Goal: Book appointment/travel/reservation

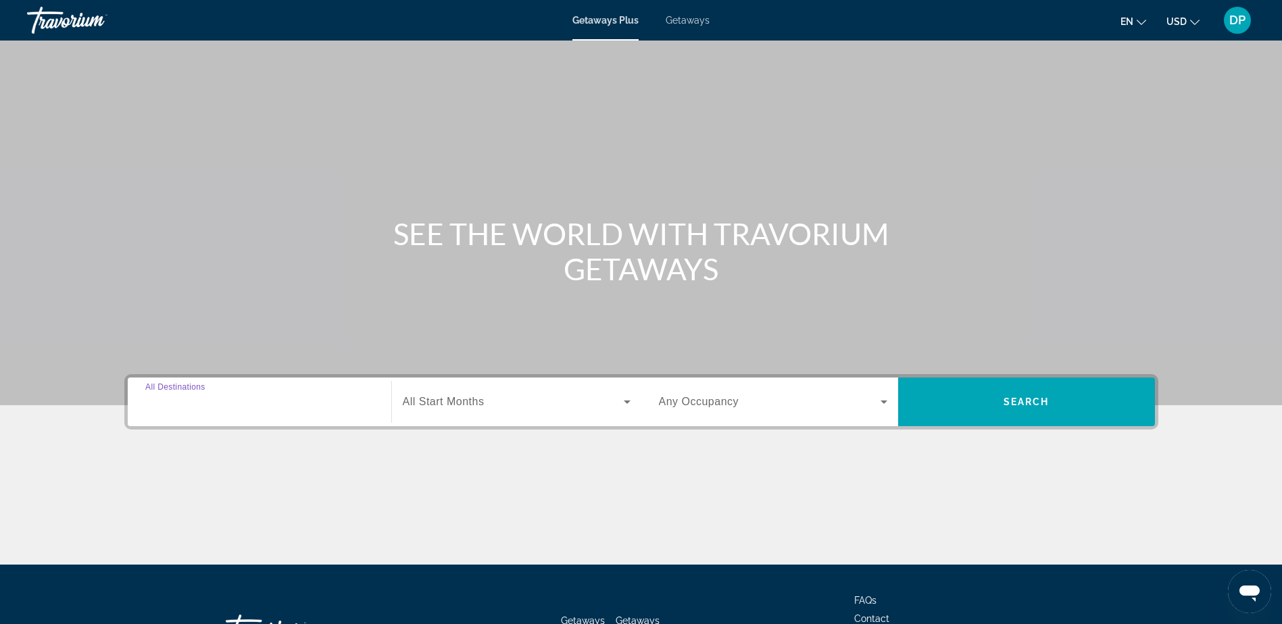
click at [280, 401] on input "Destination All Destinations" at bounding box center [259, 403] width 228 height 16
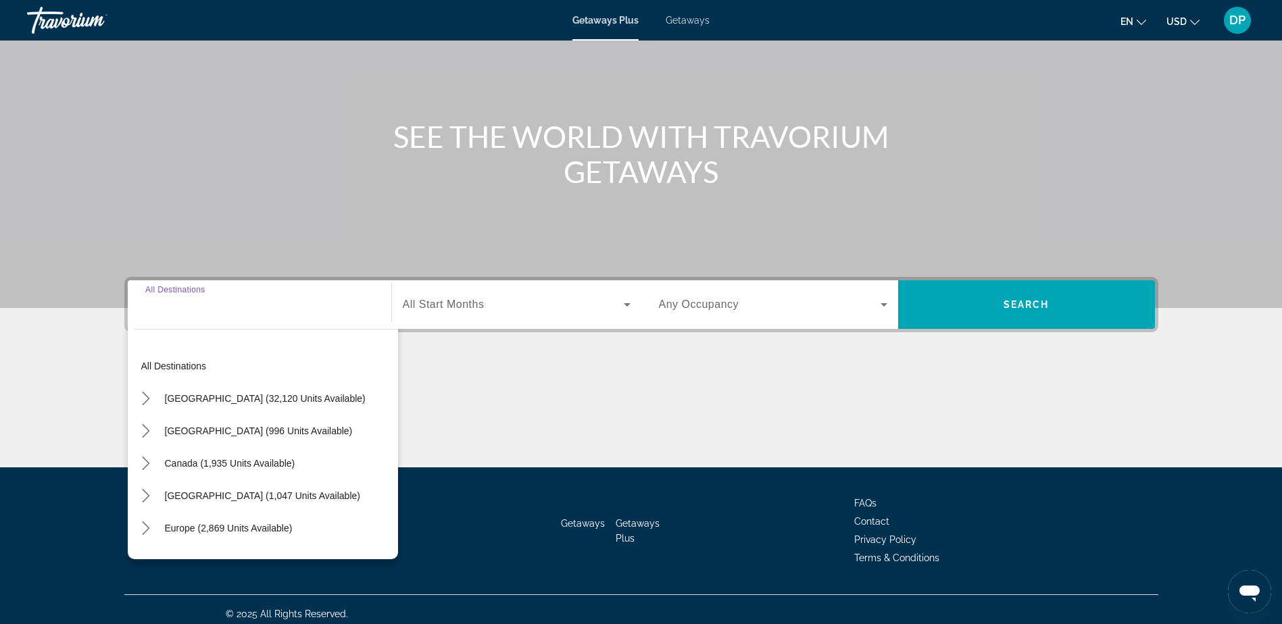
scroll to position [106, 0]
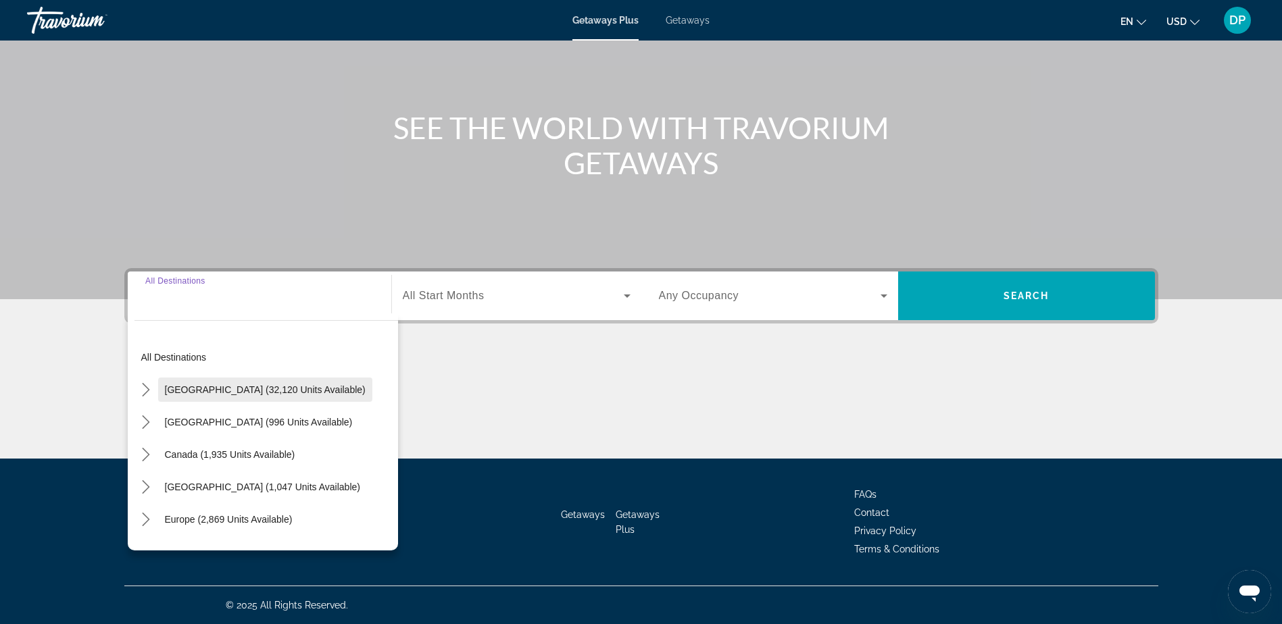
click at [279, 386] on span "[GEOGRAPHIC_DATA] (32,120 units available)" at bounding box center [265, 389] width 201 height 11
type input "**********"
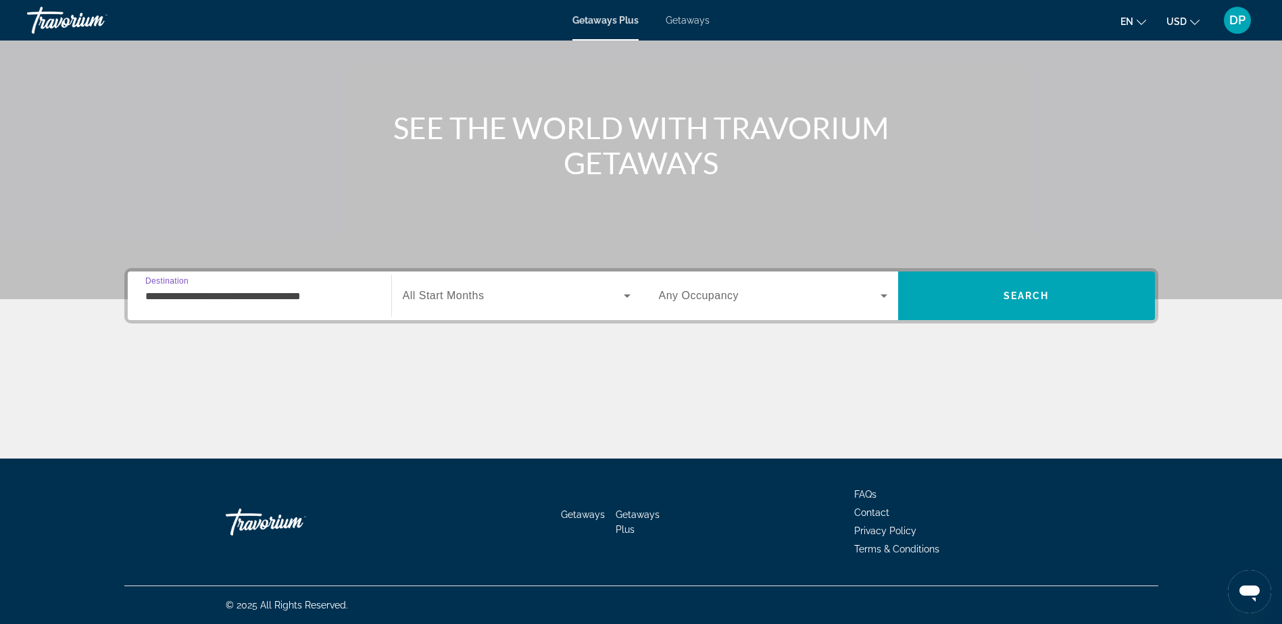
click at [324, 284] on div "**********" at bounding box center [259, 296] width 228 height 39
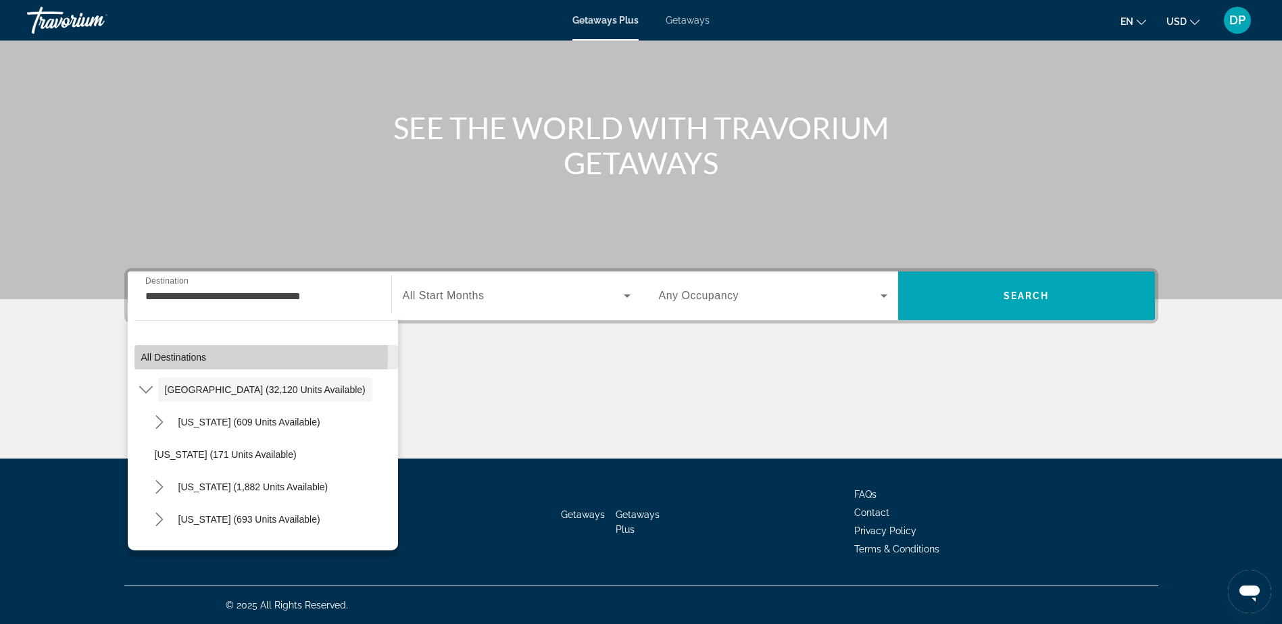
click at [149, 353] on span "All destinations" at bounding box center [174, 357] width 66 height 11
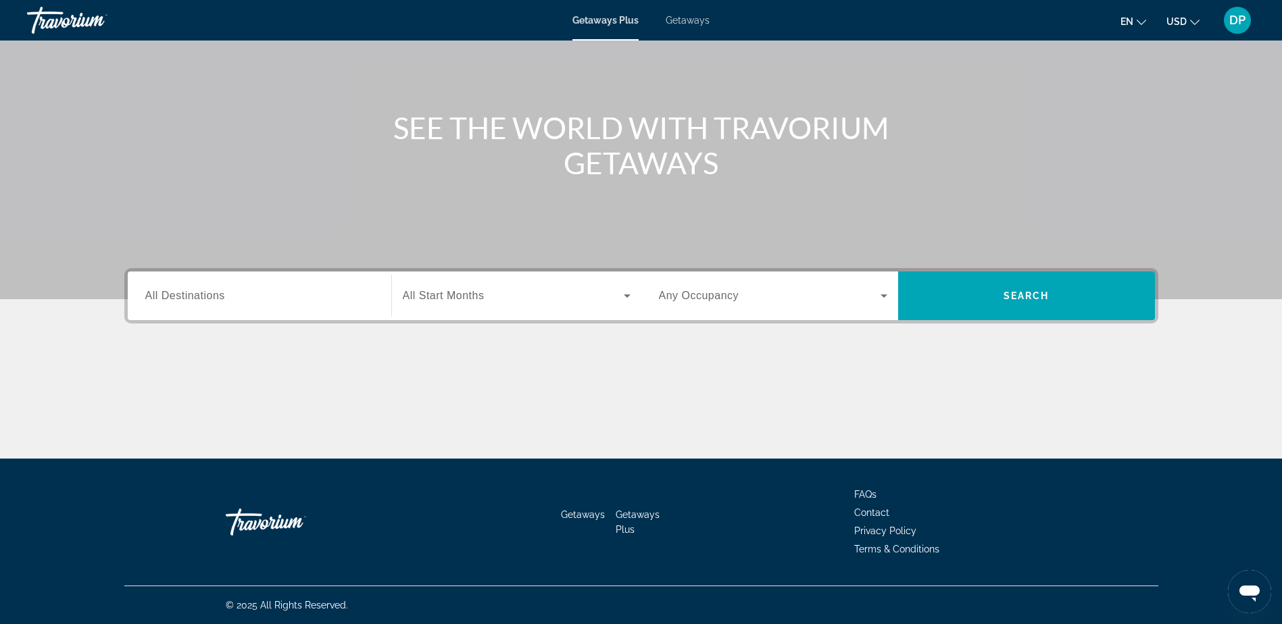
click at [224, 309] on div "Search widget" at bounding box center [259, 296] width 228 height 39
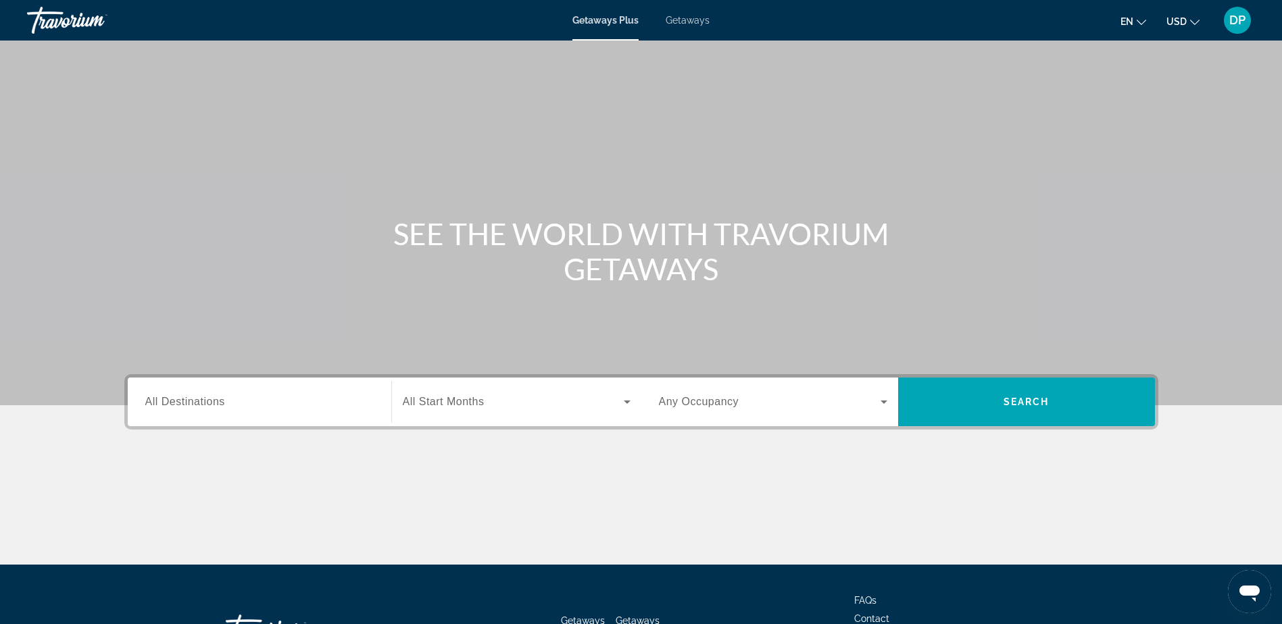
click at [259, 395] on input "Destination All Destinations" at bounding box center [259, 403] width 228 height 16
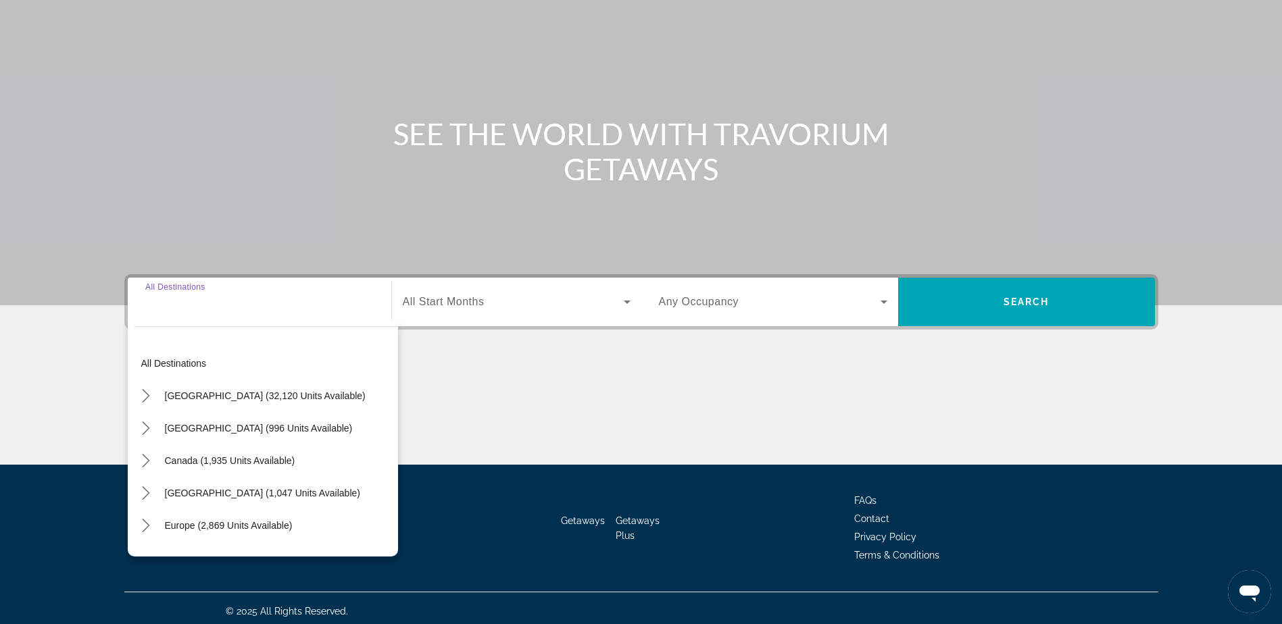
scroll to position [106, 0]
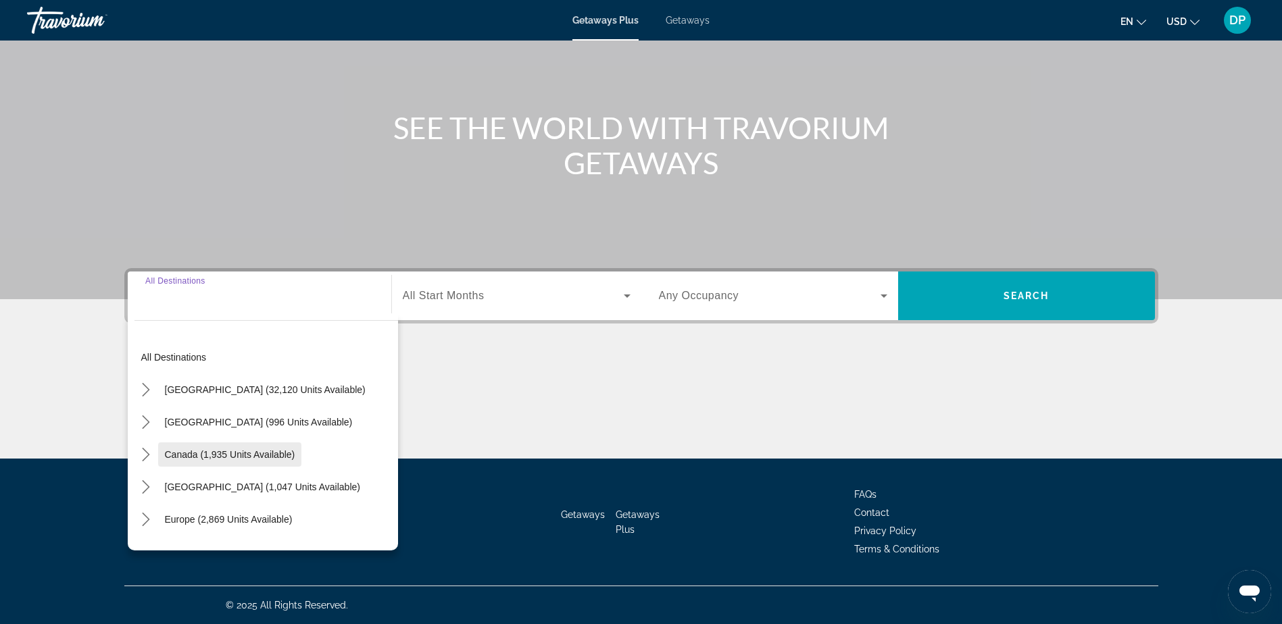
click at [279, 452] on span "Canada (1,935 units available)" at bounding box center [230, 454] width 130 height 11
type input "**********"
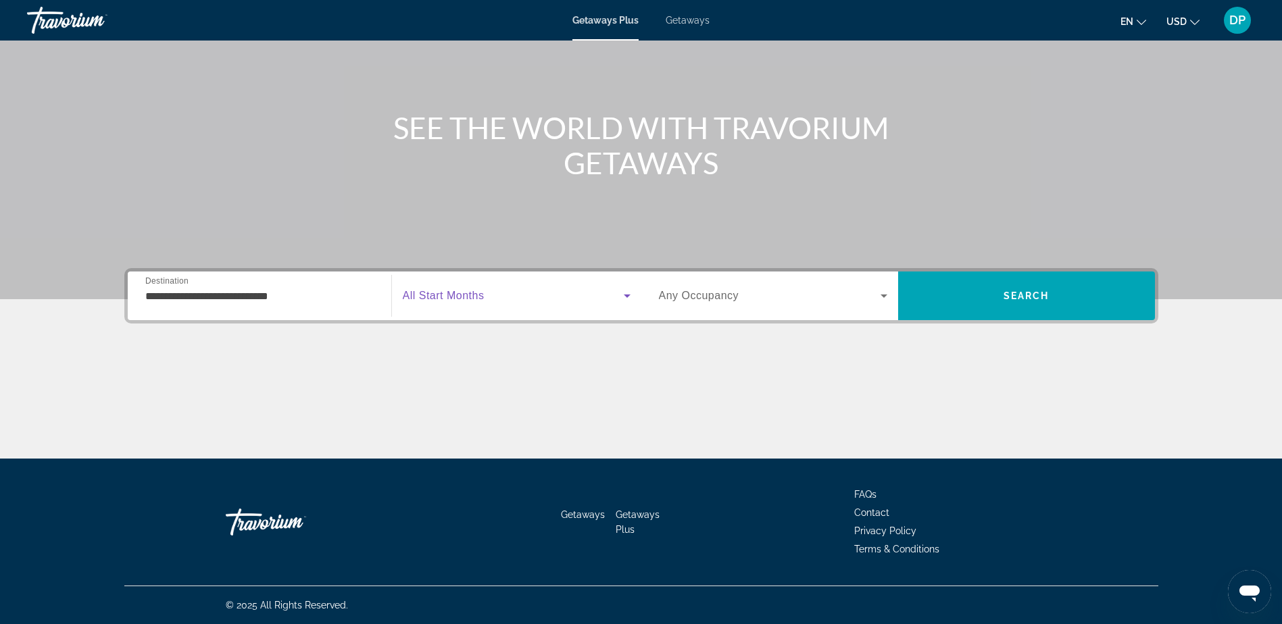
click at [521, 292] on span "Search widget" at bounding box center [513, 296] width 221 height 16
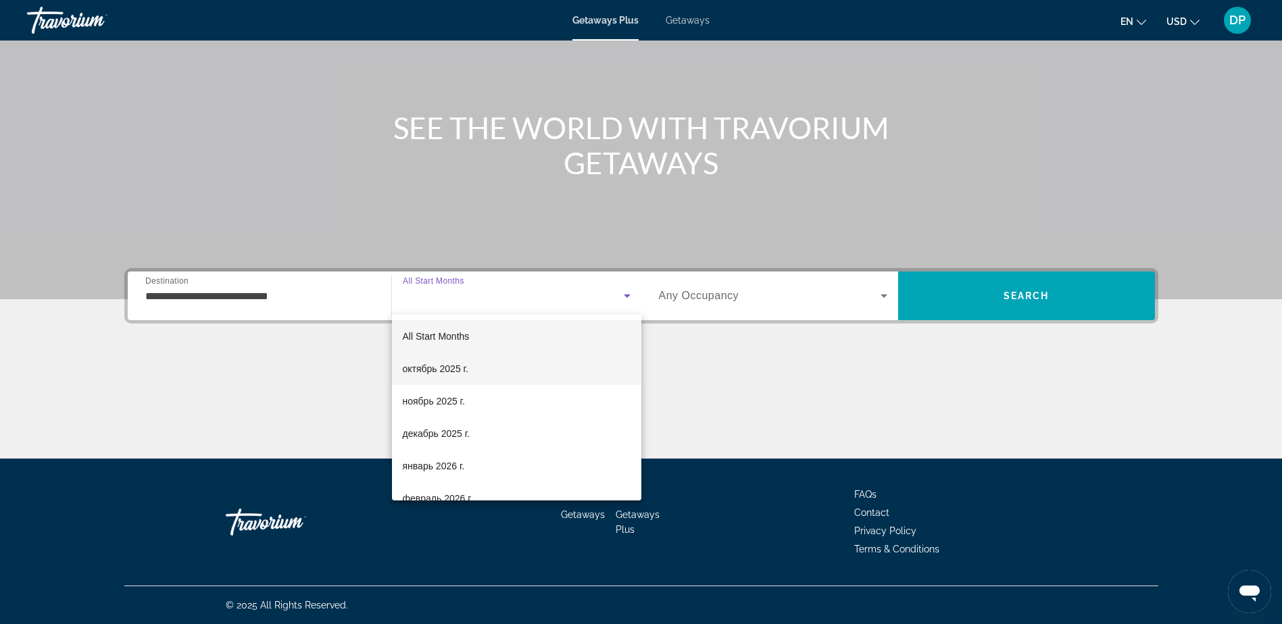
click at [523, 372] on mat-option "октябрь 2025 г." at bounding box center [516, 369] width 249 height 32
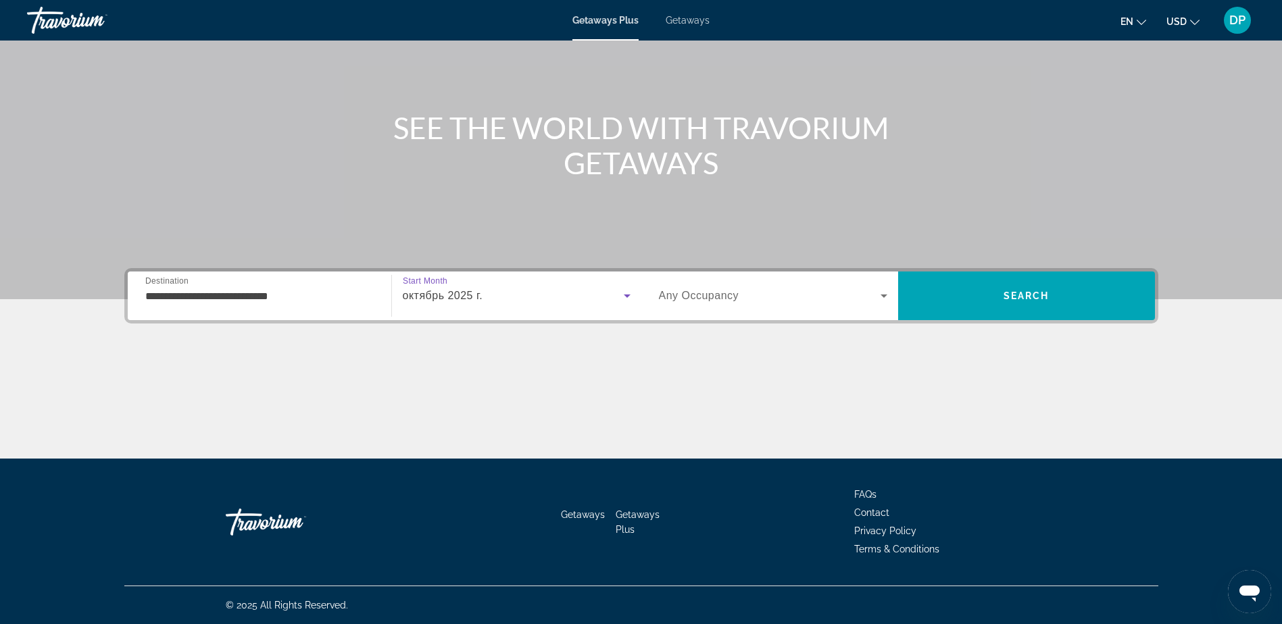
click at [771, 301] on span "Search widget" at bounding box center [770, 296] width 222 height 16
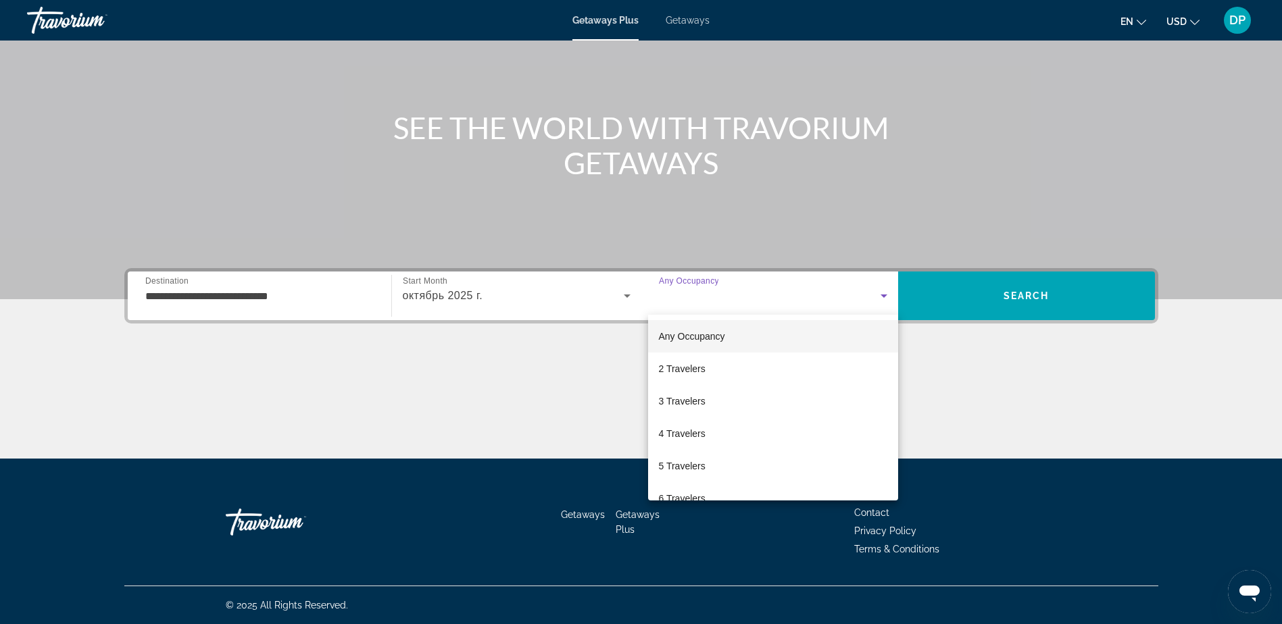
click at [989, 296] on div at bounding box center [641, 312] width 1282 height 624
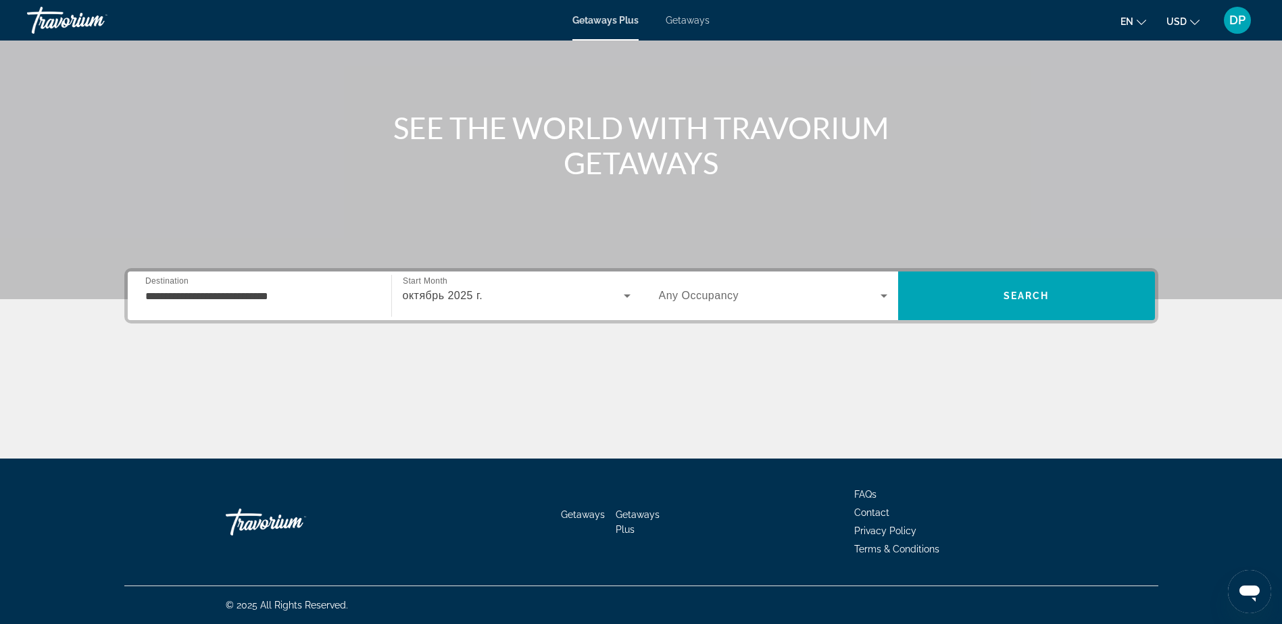
click at [990, 296] on span "Search" at bounding box center [1026, 296] width 257 height 32
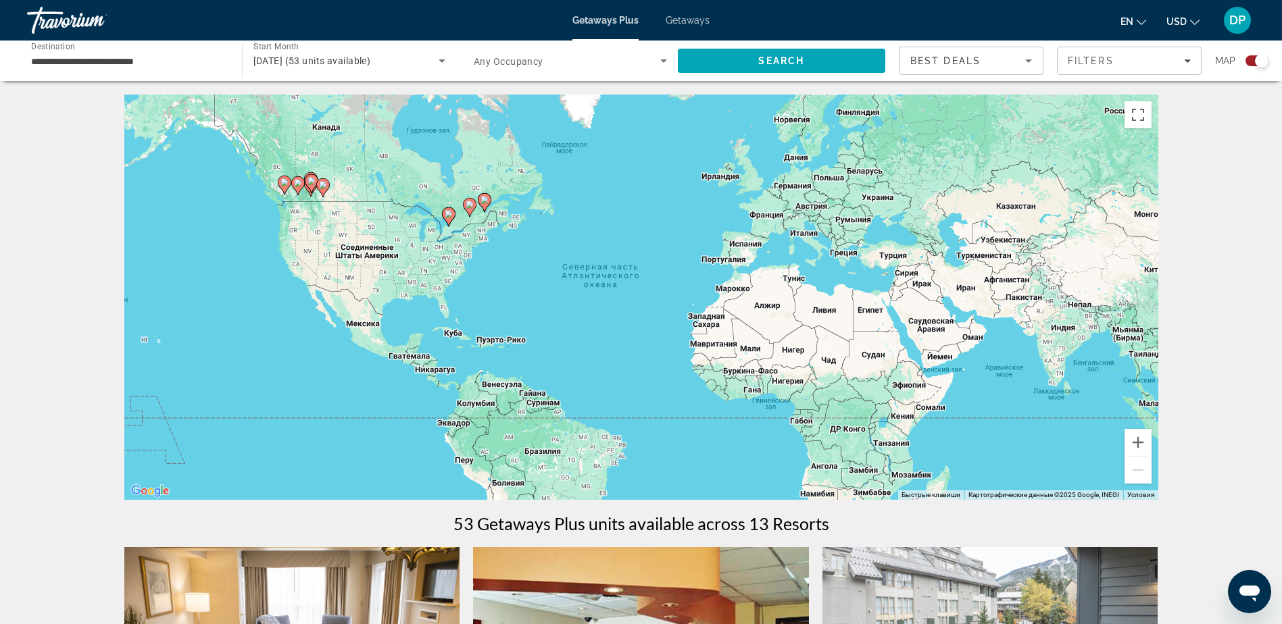
click at [449, 227] on div "Чтобы активировать перетаскивание с помощью клавиатуры, нажмите Alt + Ввод. Пос…" at bounding box center [641, 297] width 1034 height 405
click at [1141, 439] on button "Увеличить" at bounding box center [1137, 442] width 27 height 27
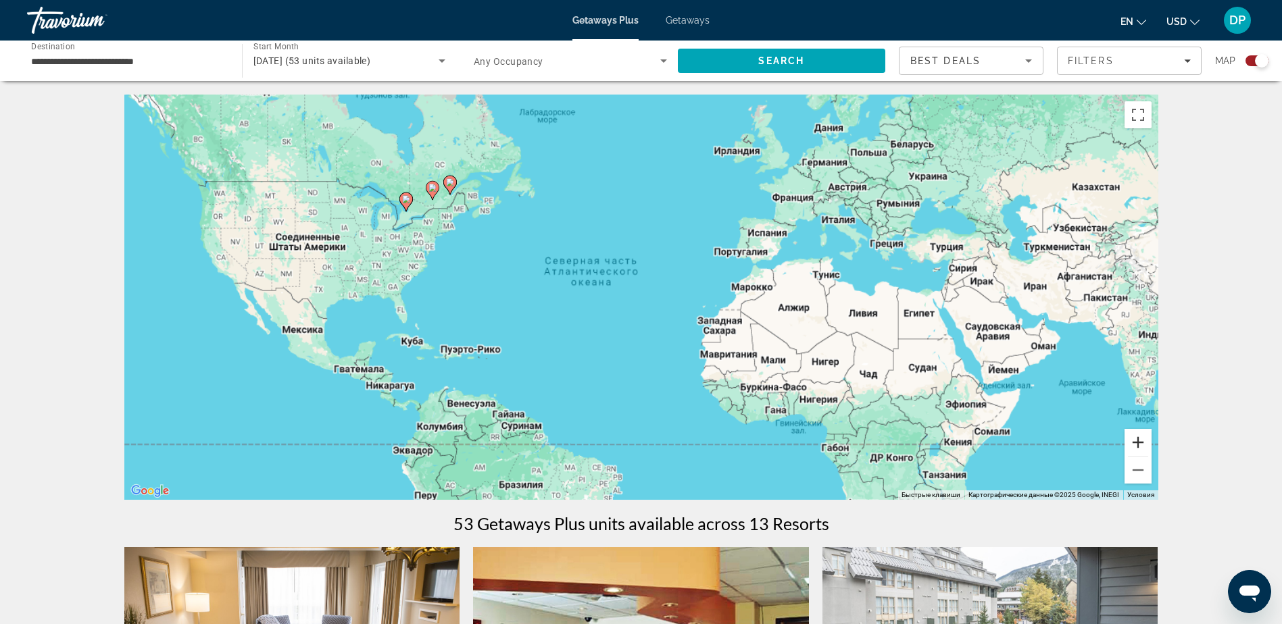
click at [1141, 439] on button "Увеличить" at bounding box center [1137, 442] width 27 height 27
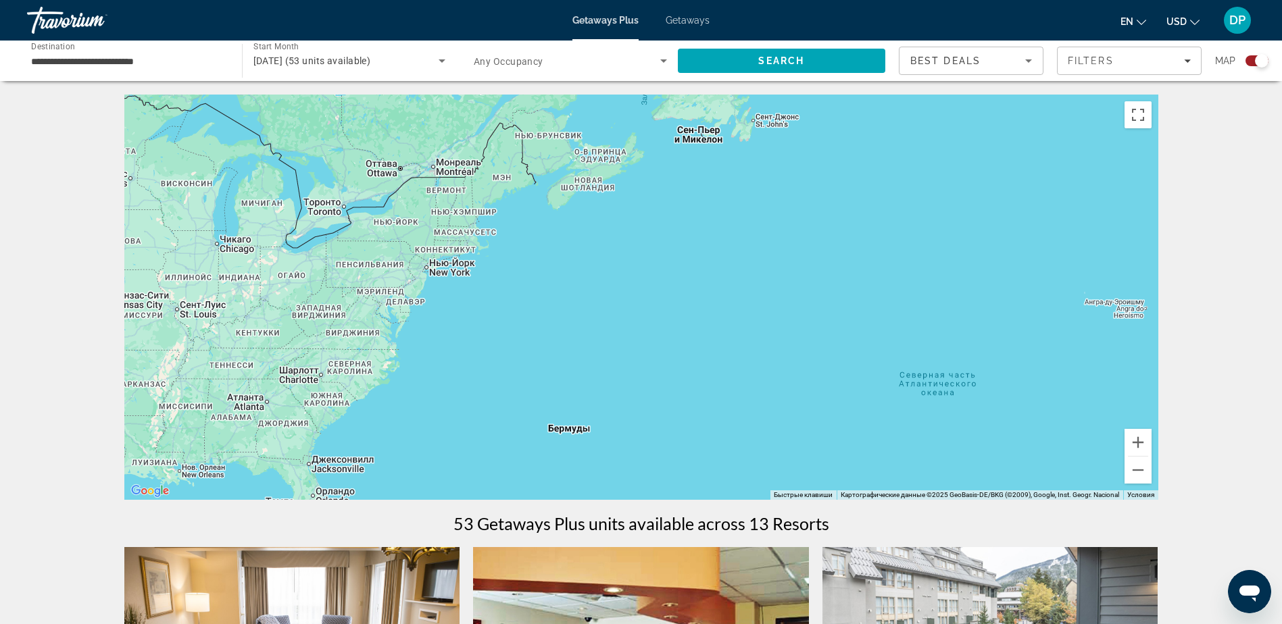
drag, startPoint x: 396, startPoint y: 259, endPoint x: 912, endPoint y: 433, distance: 544.7
click at [952, 462] on div "Main content" at bounding box center [641, 297] width 1034 height 405
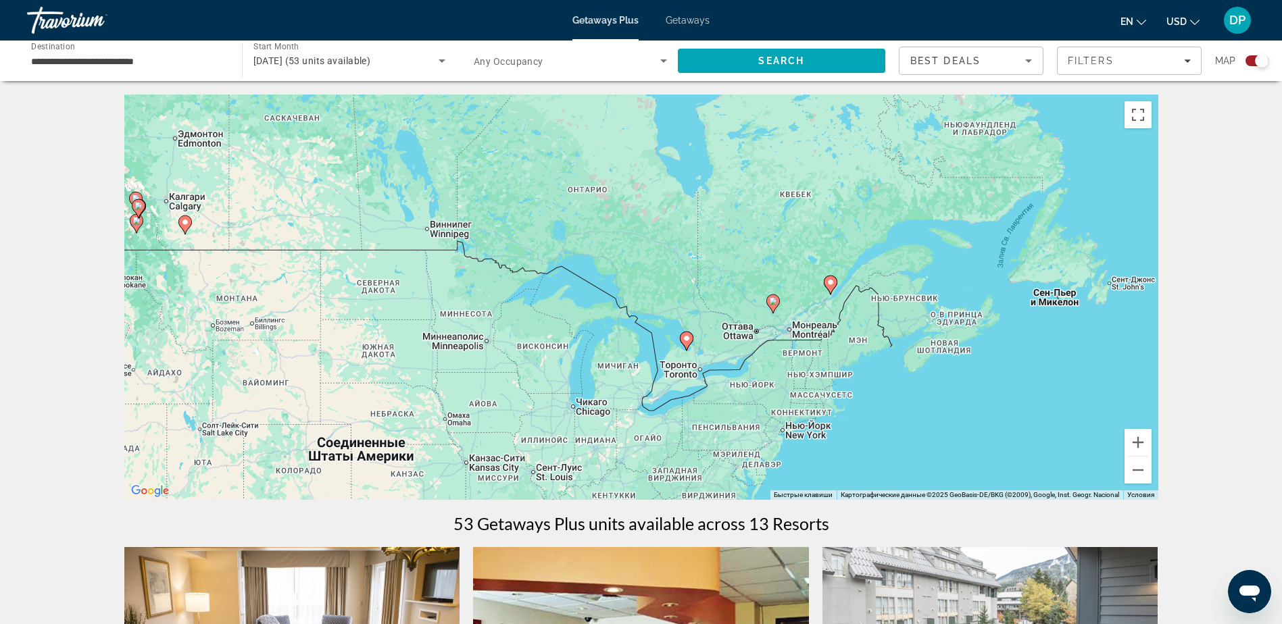
drag, startPoint x: 703, startPoint y: 365, endPoint x: 669, endPoint y: 387, distance: 40.5
click at [669, 387] on div "Чтобы активировать перетаскивание с помощью клавиатуры, нажмите Alt + Ввод. Пос…" at bounding box center [641, 297] width 1034 height 405
click at [1140, 443] on button "Увеличить" at bounding box center [1137, 442] width 27 height 27
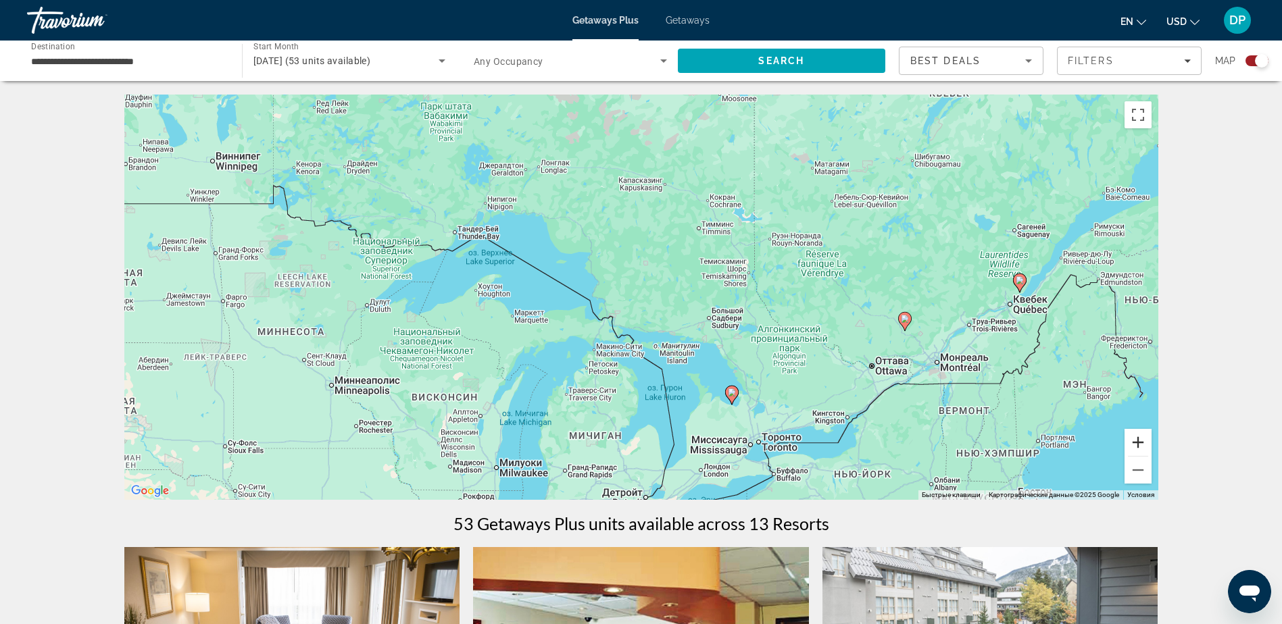
click at [1140, 445] on button "Увеличить" at bounding box center [1137, 442] width 27 height 27
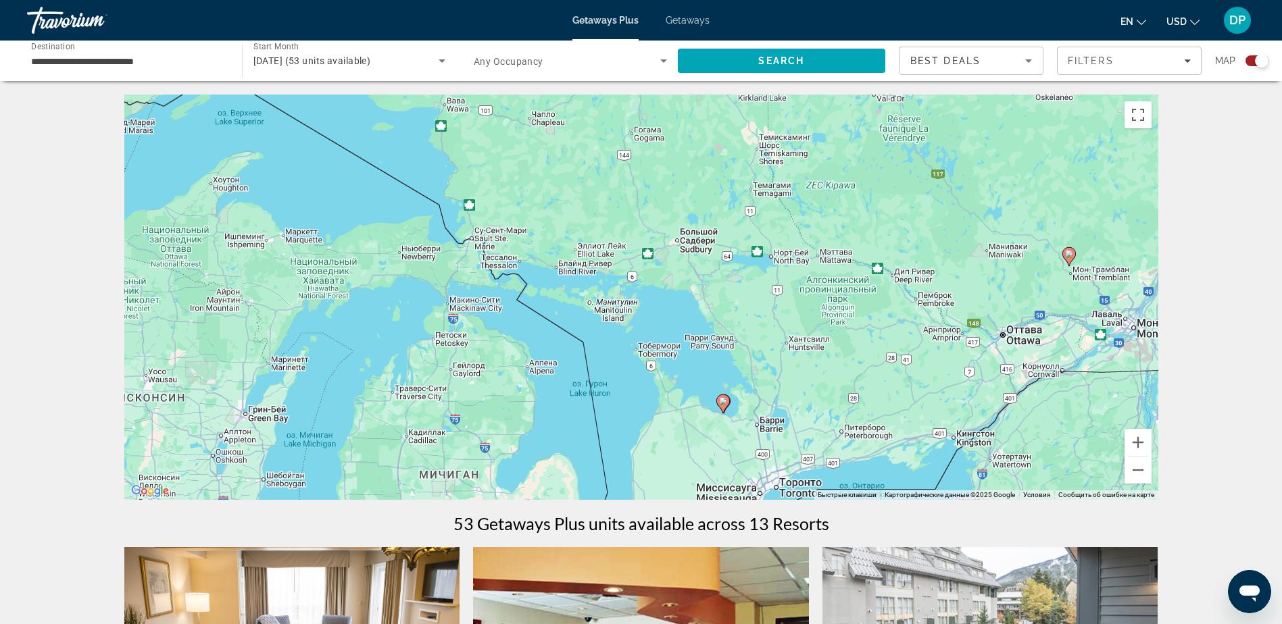
drag, startPoint x: 878, startPoint y: 413, endPoint x: 774, endPoint y: 296, distance: 156.1
click at [774, 296] on div "Чтобы активировать перетаскивание с помощью клавиатуры, нажмите Alt + Ввод. Пос…" at bounding box center [641, 297] width 1034 height 405
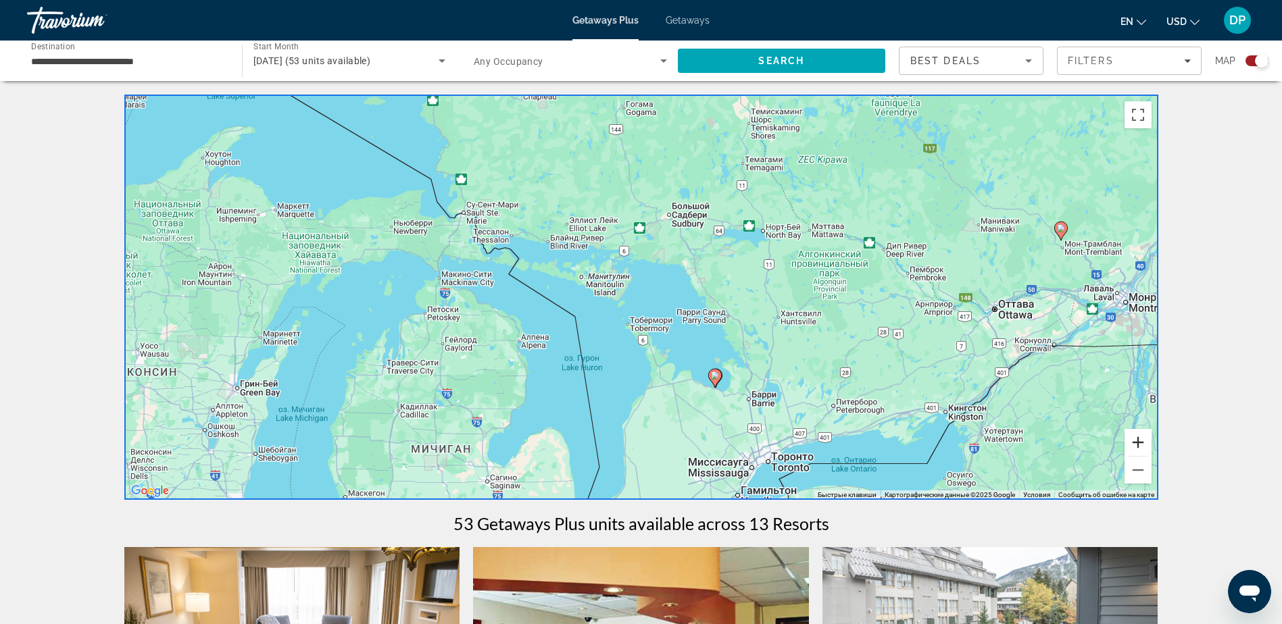
click at [1141, 441] on button "Увеличить" at bounding box center [1137, 442] width 27 height 27
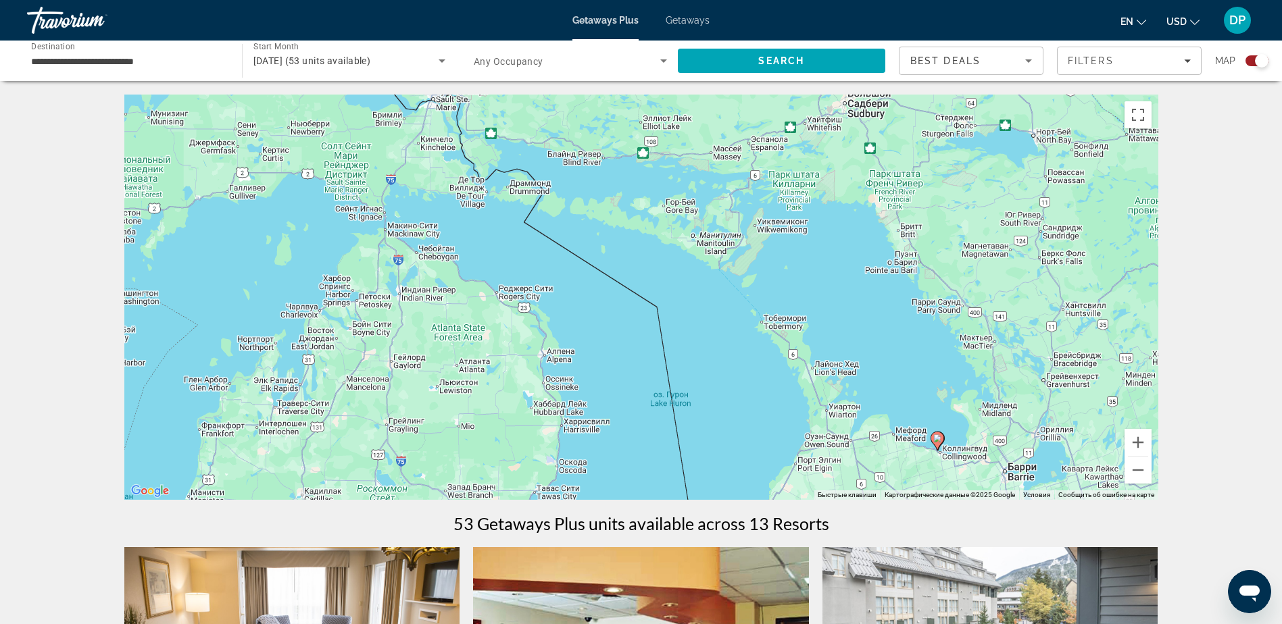
drag, startPoint x: 857, startPoint y: 344, endPoint x: 1118, endPoint y: 409, distance: 268.8
click at [1118, 408] on div "Чтобы активировать перетаскивание с помощью клавиатуры, нажмите Alt + Ввод. Пос…" at bounding box center [641, 297] width 1034 height 405
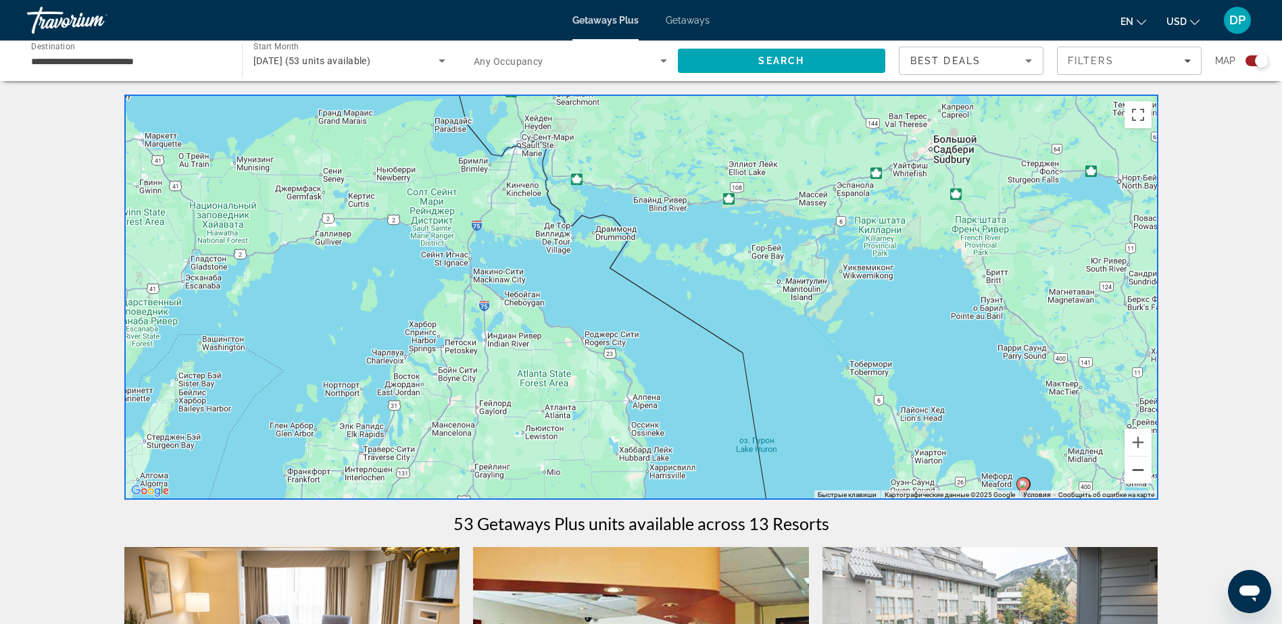
click at [1139, 473] on button "Уменьшить" at bounding box center [1137, 470] width 27 height 27
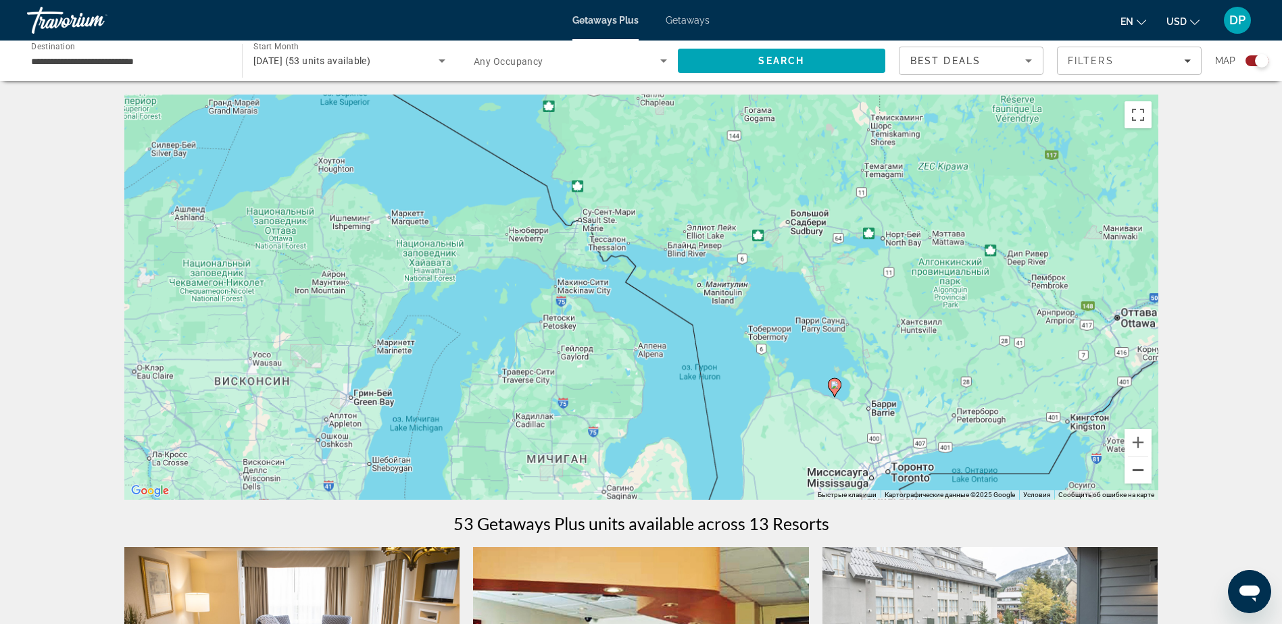
click at [1139, 473] on button "Уменьшить" at bounding box center [1137, 470] width 27 height 27
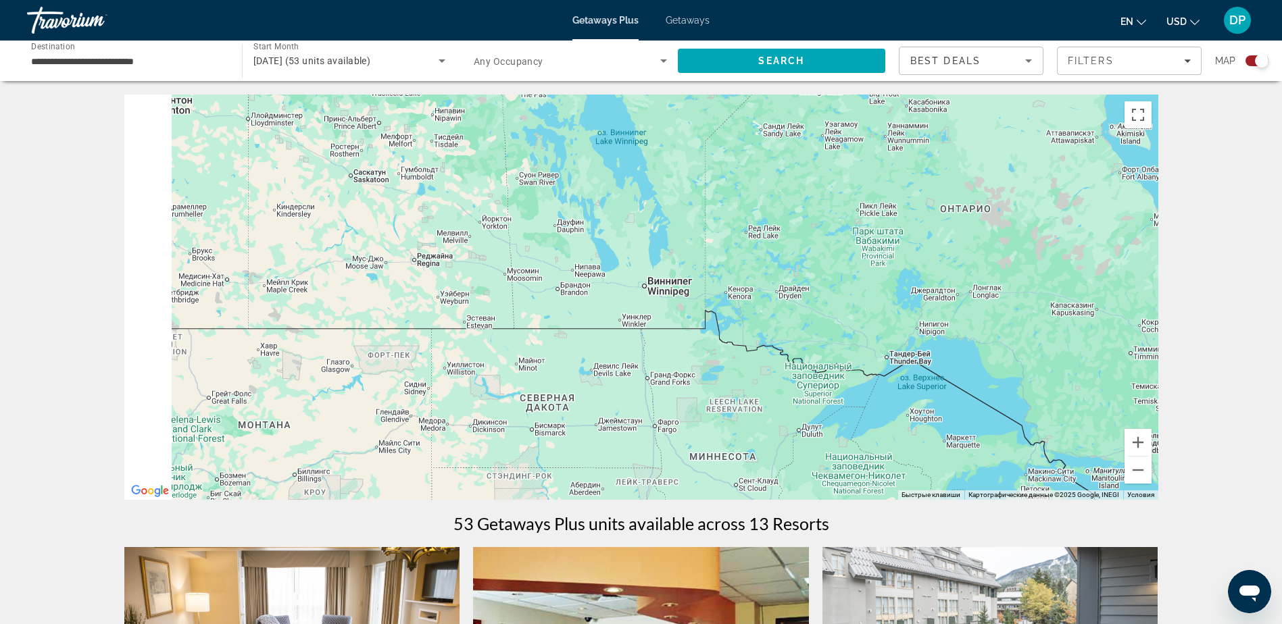
drag, startPoint x: 445, startPoint y: 210, endPoint x: 866, endPoint y: 388, distance: 456.9
click at [866, 388] on div "Чтобы активировать перетаскивание с помощью клавиатуры, нажмите Alt + Ввод. Пос…" at bounding box center [641, 297] width 1034 height 405
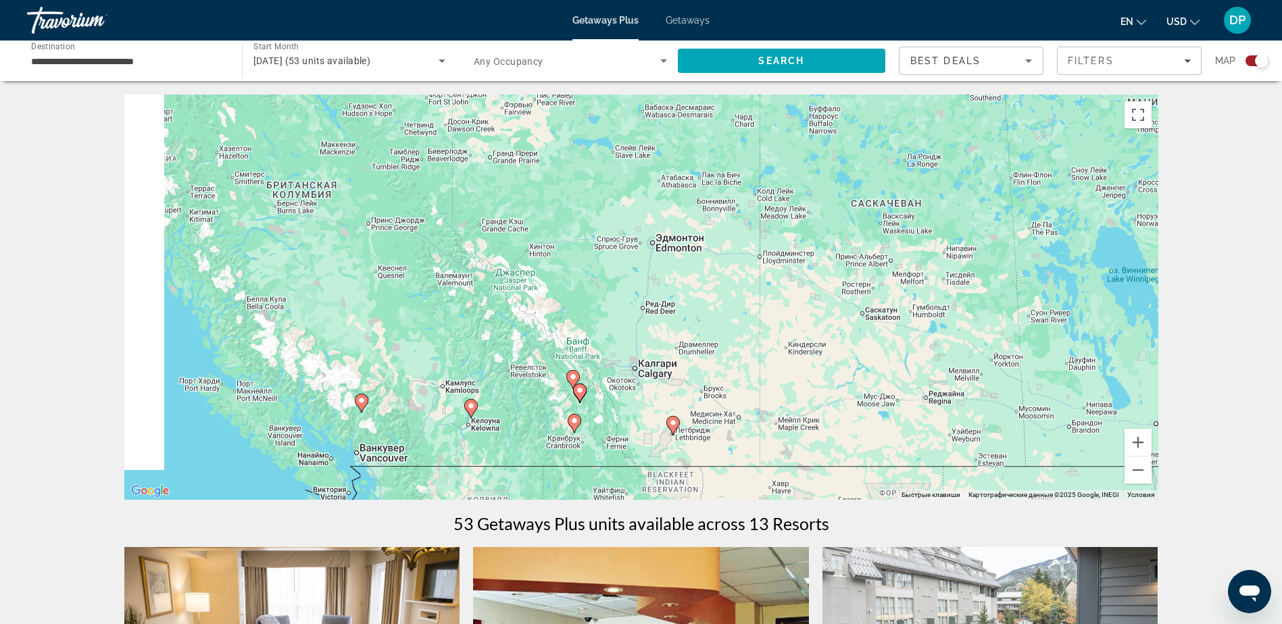
drag, startPoint x: 616, startPoint y: 325, endPoint x: 870, endPoint y: 389, distance: 261.9
click at [869, 388] on div "Чтобы активировать перетаскивание с помощью клавиатуры, нажмите Alt + Ввод. Пос…" at bounding box center [641, 297] width 1034 height 405
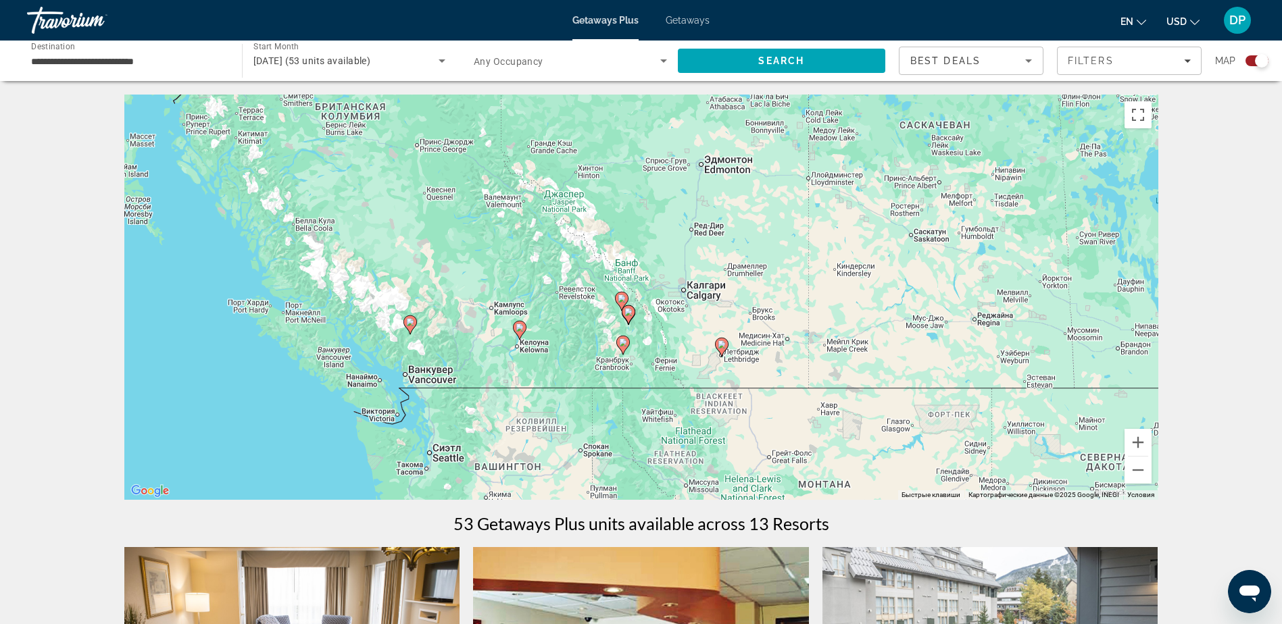
drag, startPoint x: 722, startPoint y: 360, endPoint x: 657, endPoint y: 239, distance: 137.2
click at [657, 239] on div "Чтобы активировать перетаскивание с помощью клавиатуры, нажмите Alt + Ввод. Пос…" at bounding box center [641, 297] width 1034 height 405
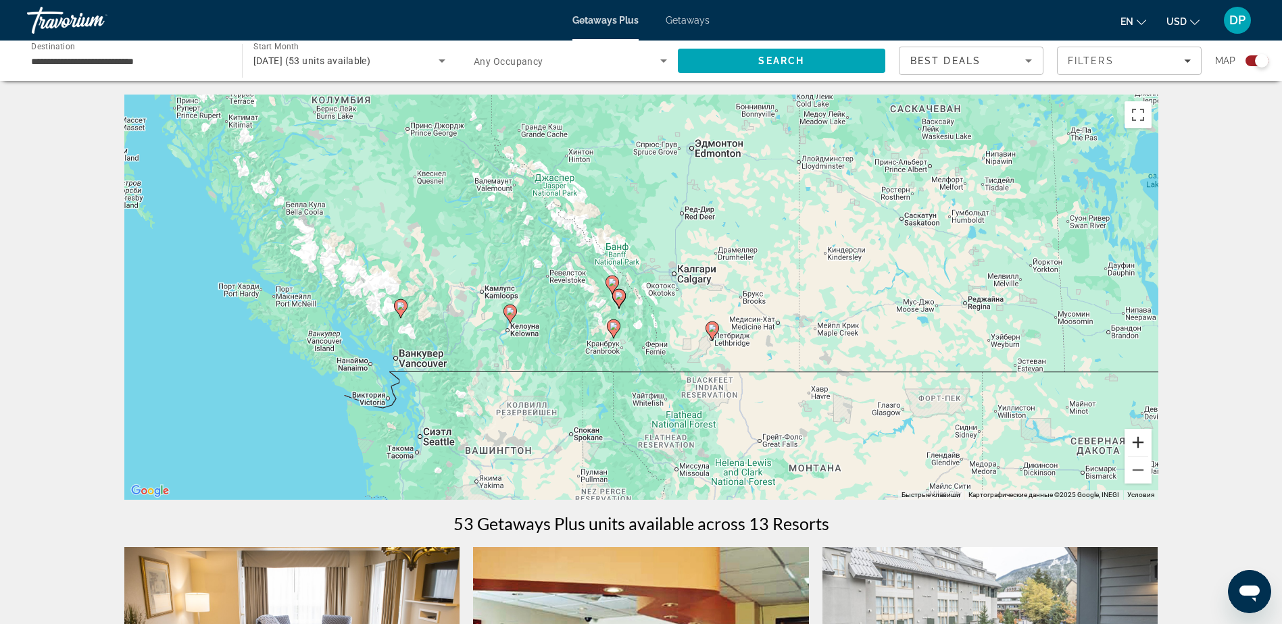
click at [1135, 443] on button "Увеличить" at bounding box center [1137, 442] width 27 height 27
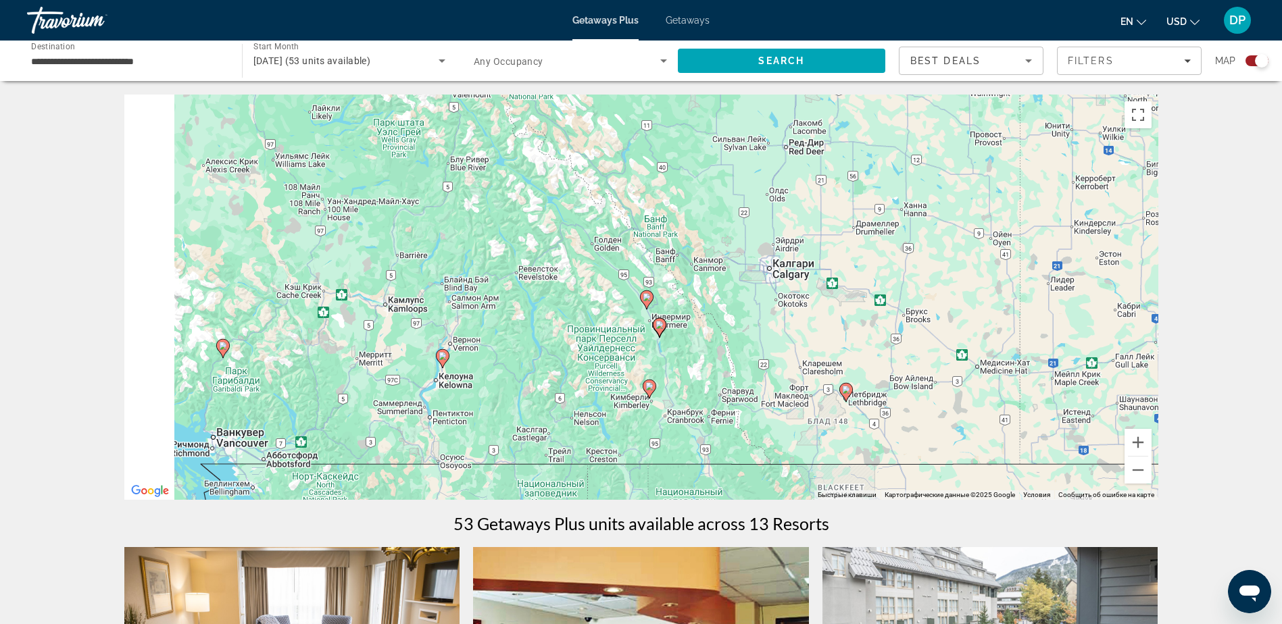
drag, startPoint x: 626, startPoint y: 276, endPoint x: 711, endPoint y: 296, distance: 86.7
click at [711, 296] on div "Чтобы активировать перетаскивание с помощью клавиатуры, нажмите Alt + Ввод. Пос…" at bounding box center [641, 297] width 1034 height 405
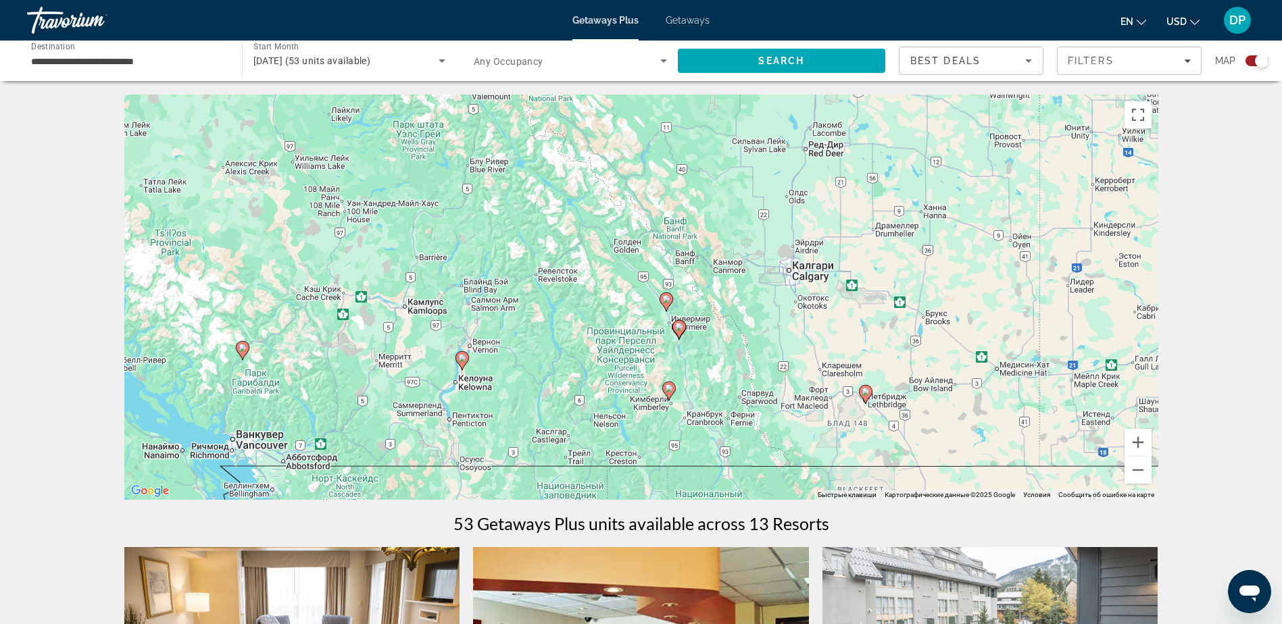
click at [665, 305] on icon "Main content" at bounding box center [665, 302] width 12 height 18
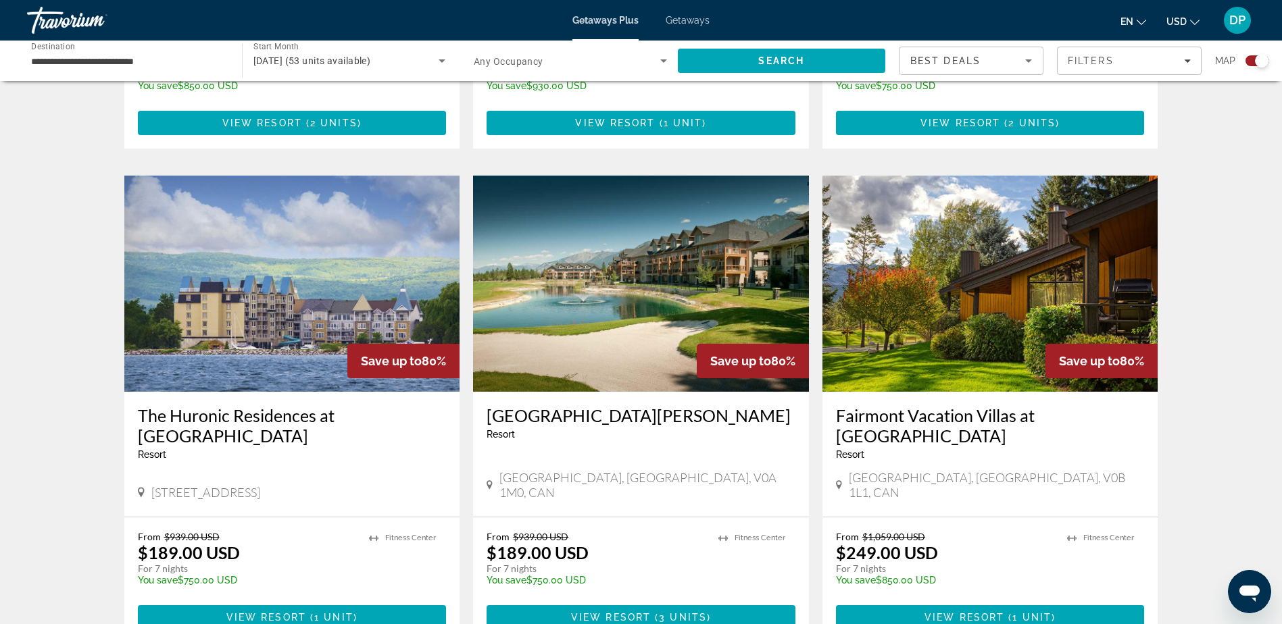
scroll to position [1824, 0]
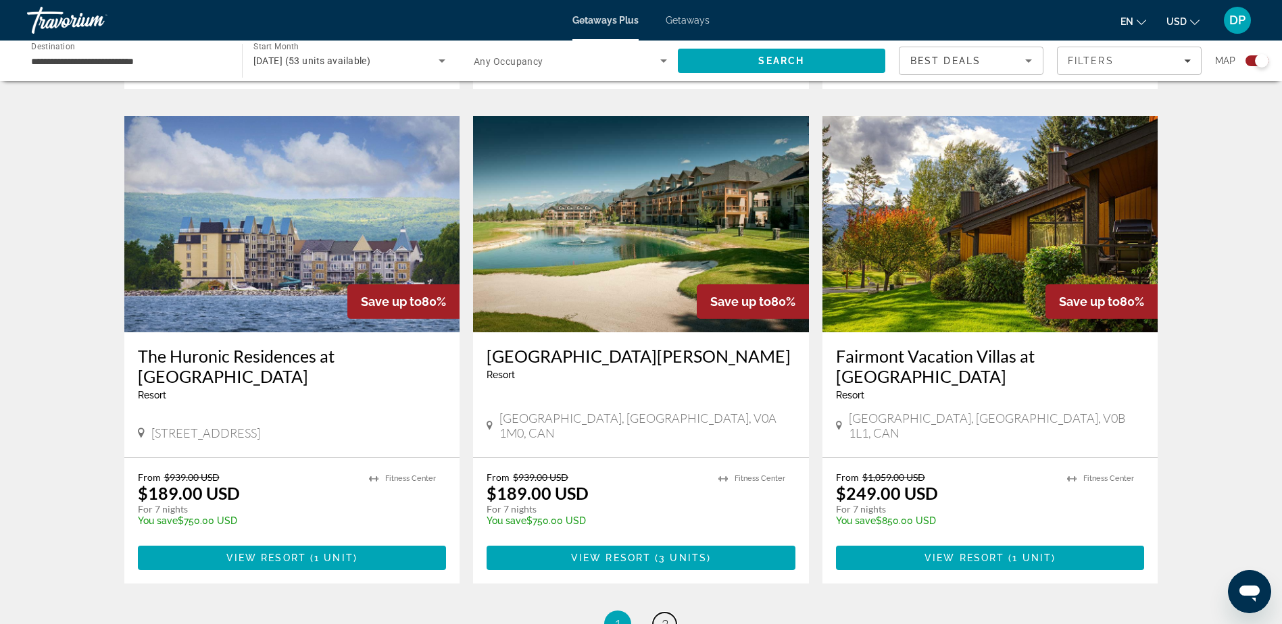
click at [665, 617] on span "2" at bounding box center [665, 624] width 7 height 15
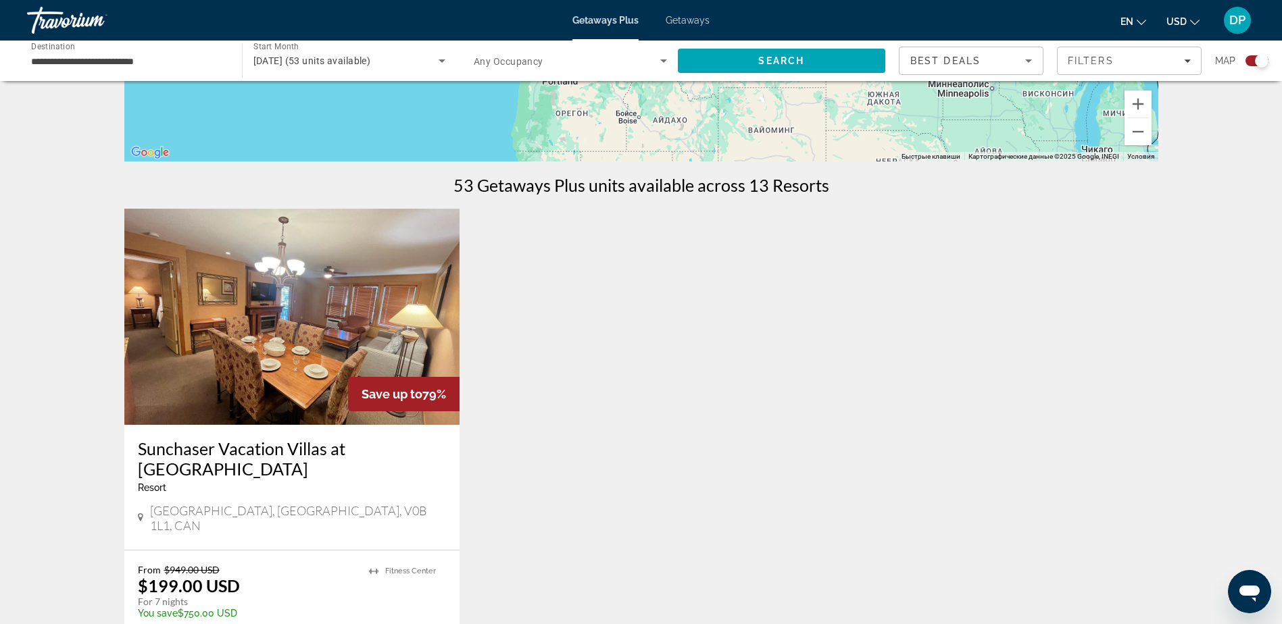
scroll to position [405, 0]
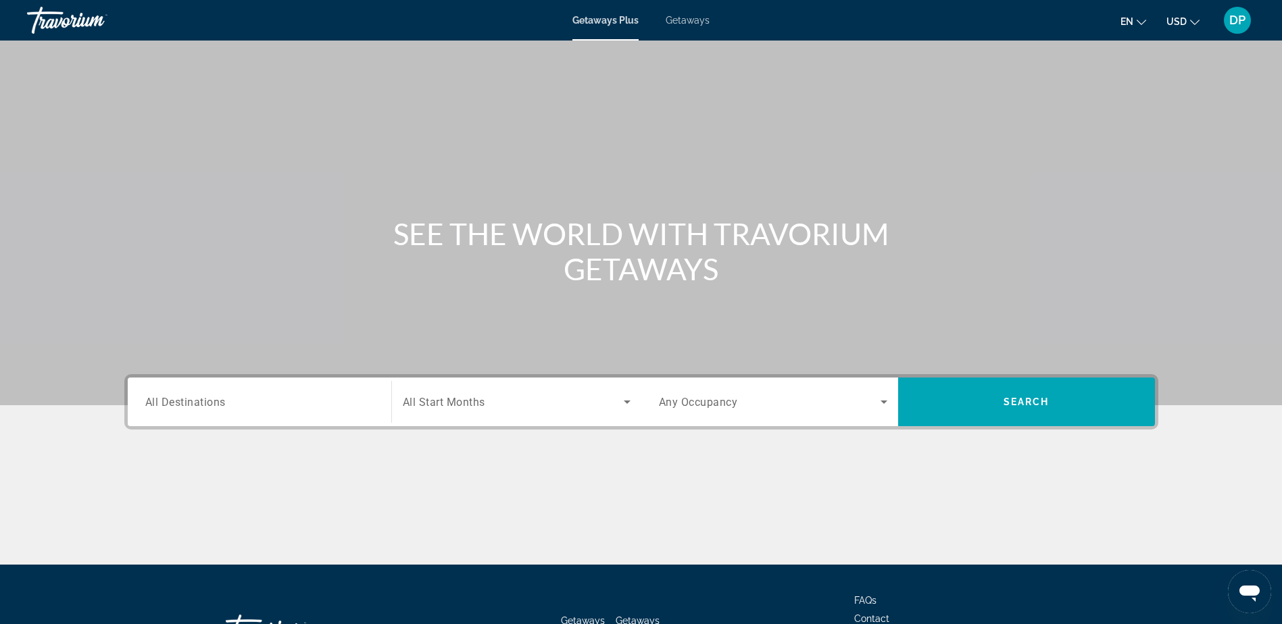
click at [480, 396] on span "All Start Months" at bounding box center [444, 402] width 82 height 13
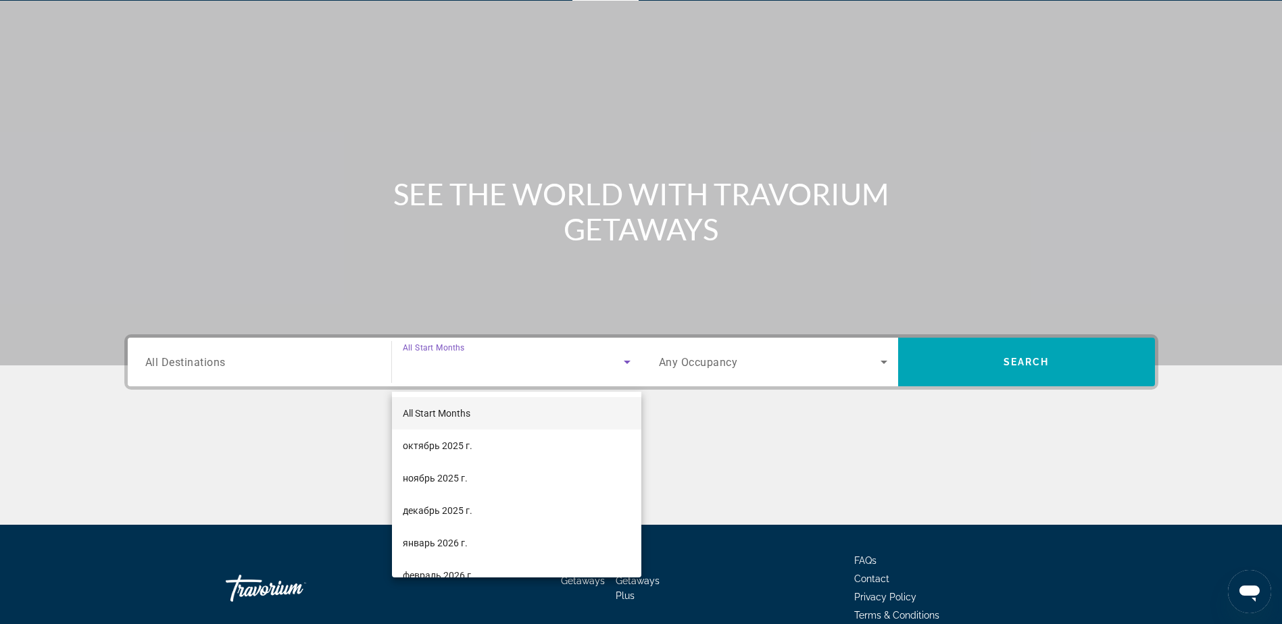
scroll to position [106, 0]
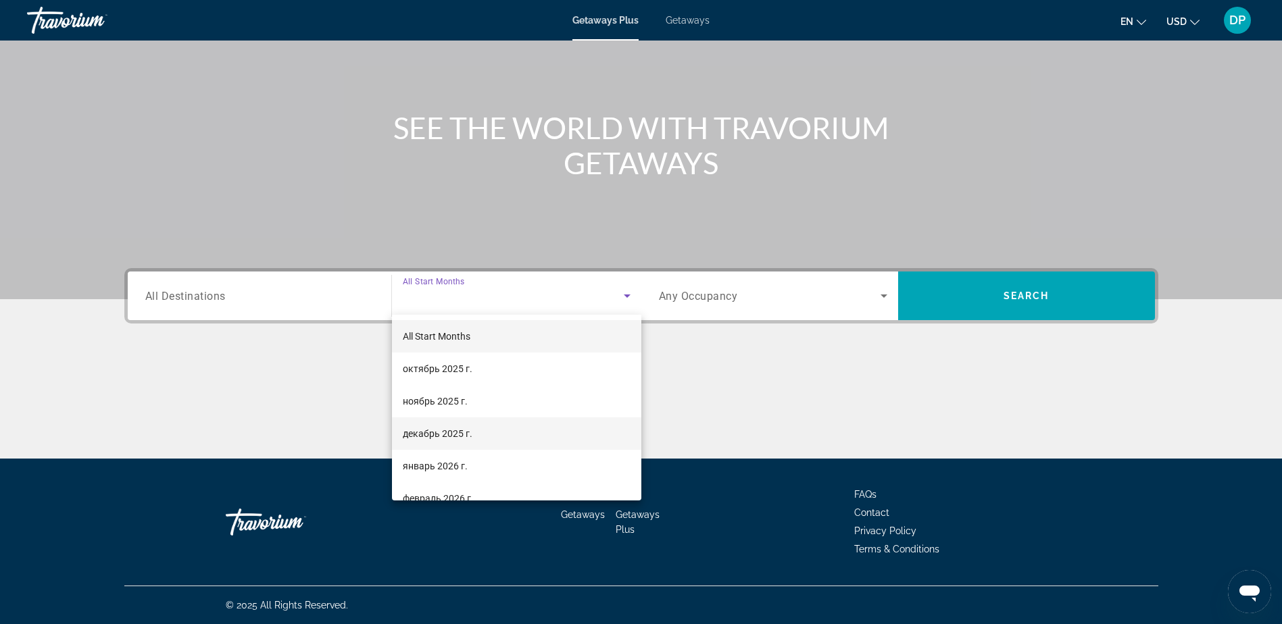
click at [507, 430] on mat-option "декабрь 2025 г." at bounding box center [516, 434] width 249 height 32
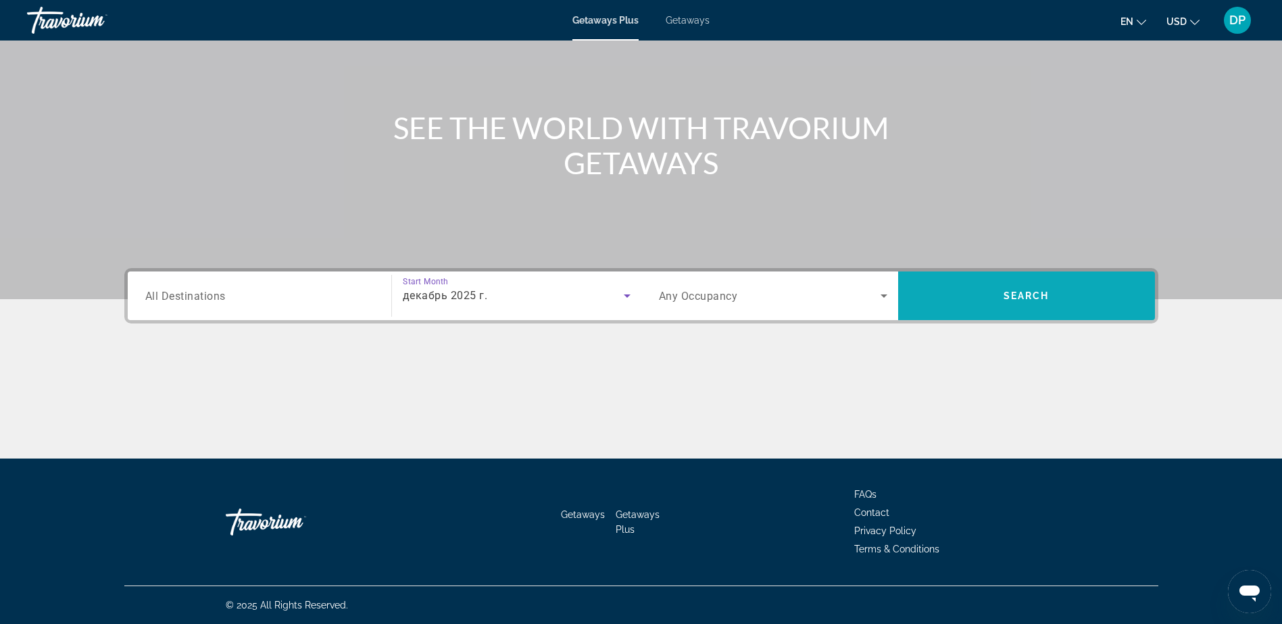
click at [984, 306] on span "Search" at bounding box center [1026, 296] width 257 height 32
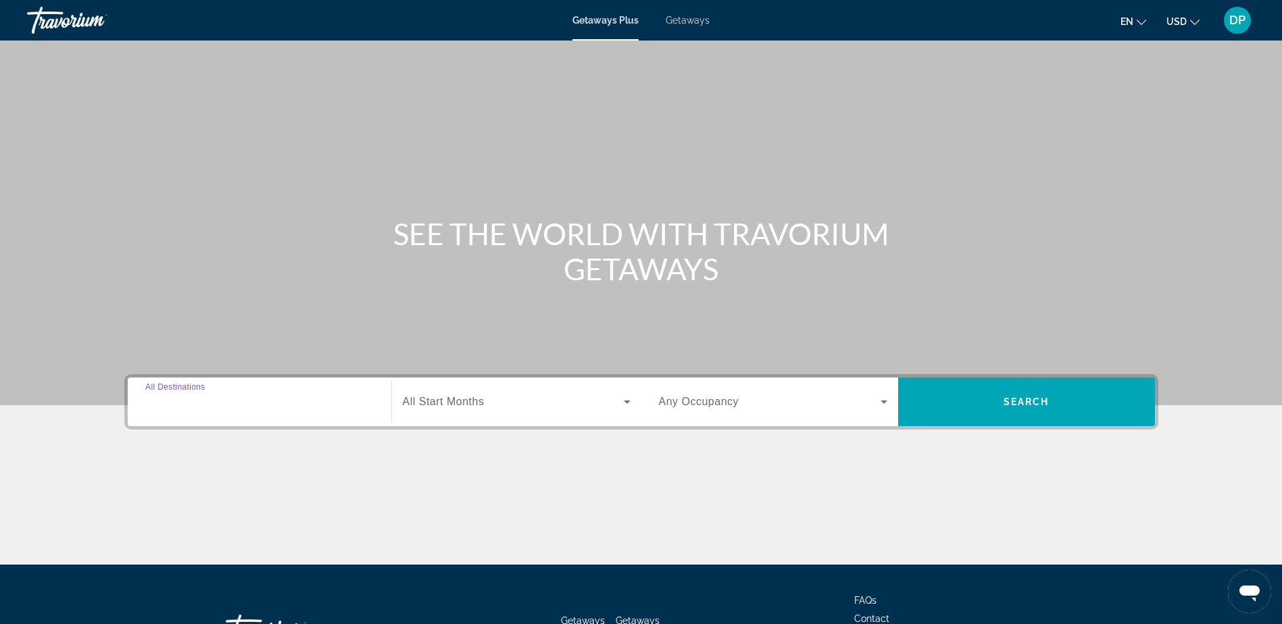
click at [303, 397] on input "Destination All Destinations" at bounding box center [259, 403] width 228 height 16
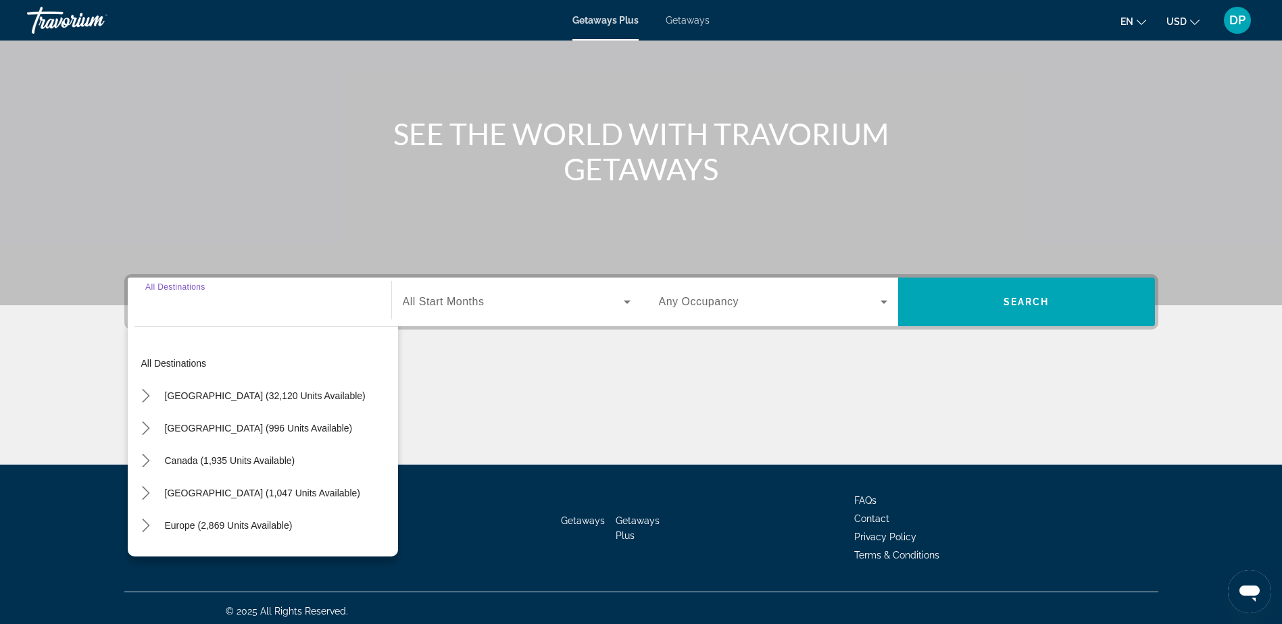
scroll to position [106, 0]
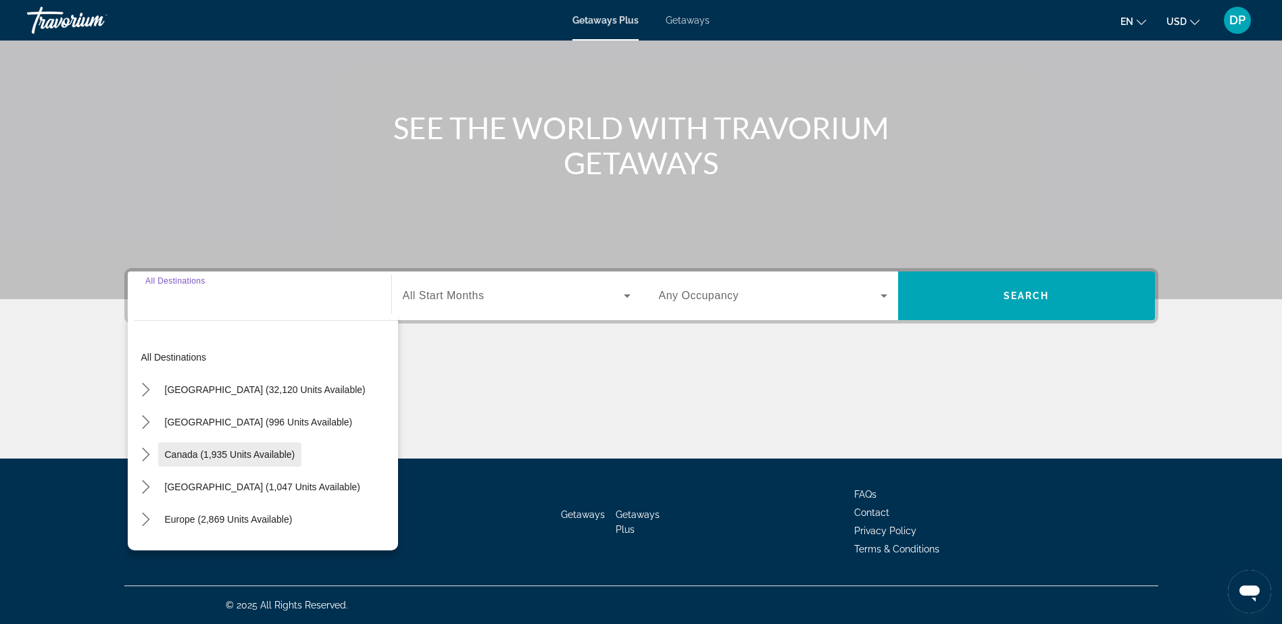
click at [203, 455] on span "Canada (1,935 units available)" at bounding box center [230, 454] width 130 height 11
type input "**********"
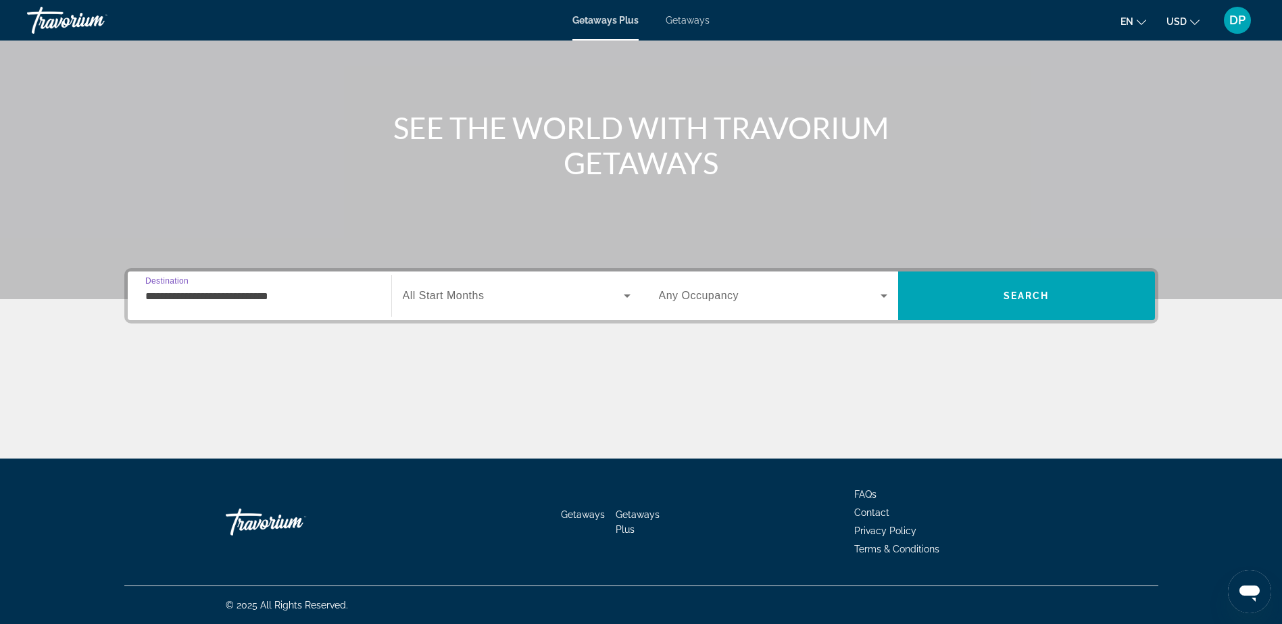
click at [532, 308] on div "Search widget" at bounding box center [517, 296] width 228 height 38
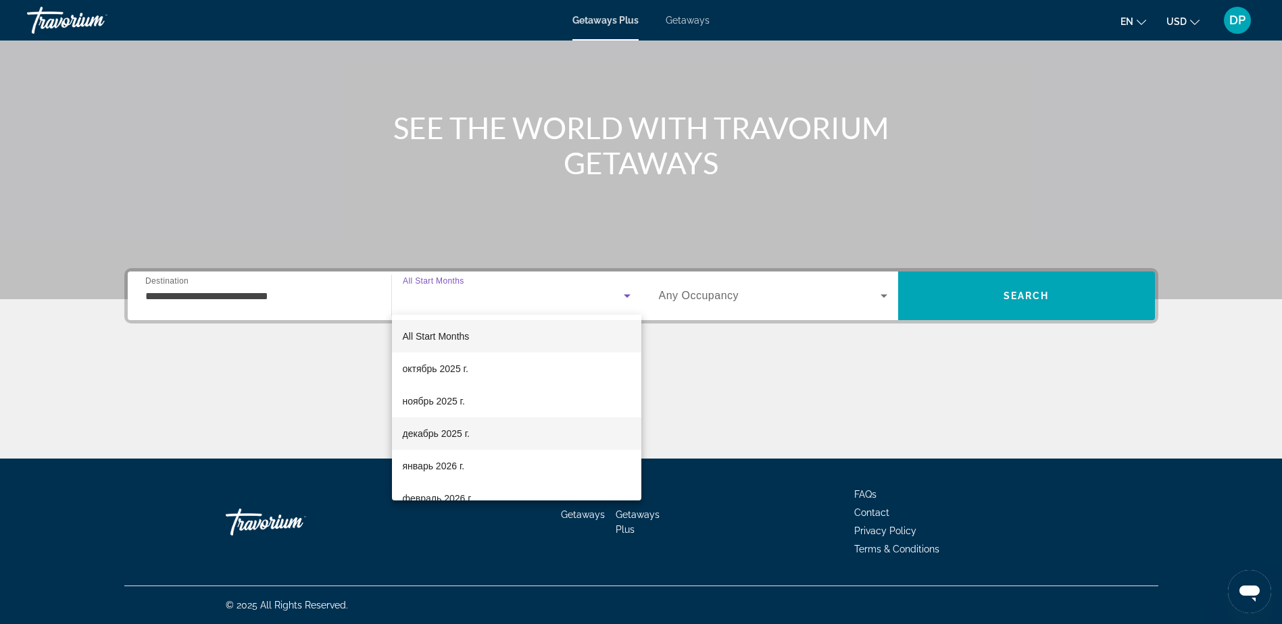
click at [532, 424] on mat-option "декабрь 2025 г." at bounding box center [516, 434] width 249 height 32
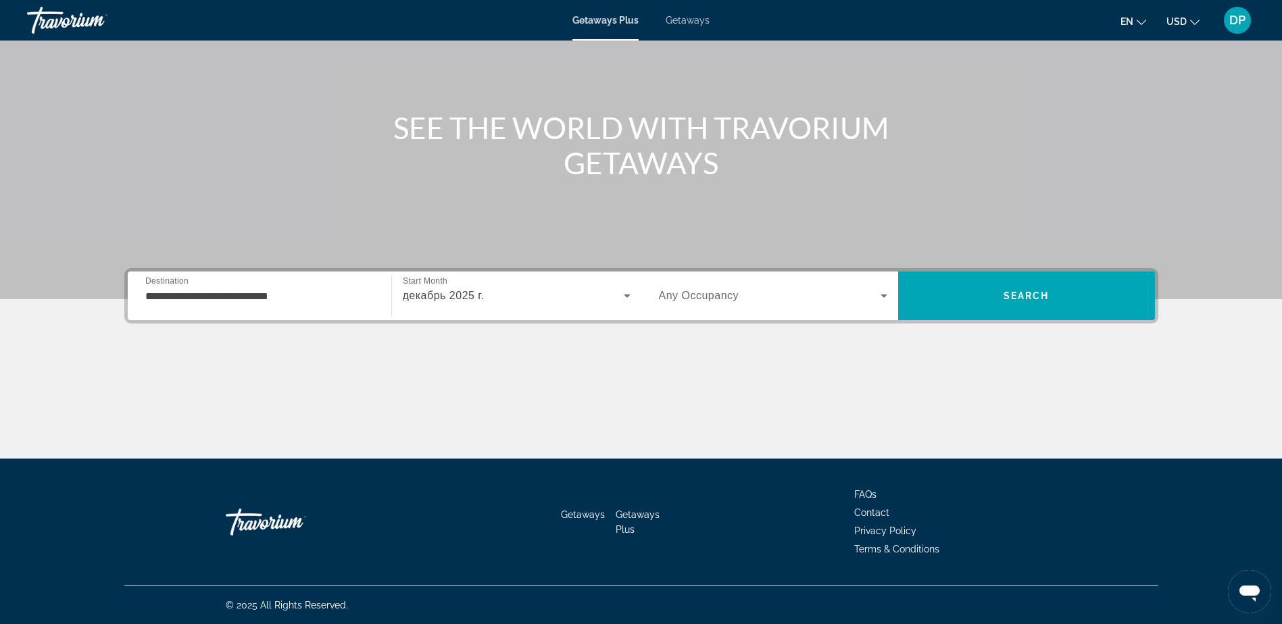
click at [753, 286] on div "Search widget" at bounding box center [773, 296] width 228 height 38
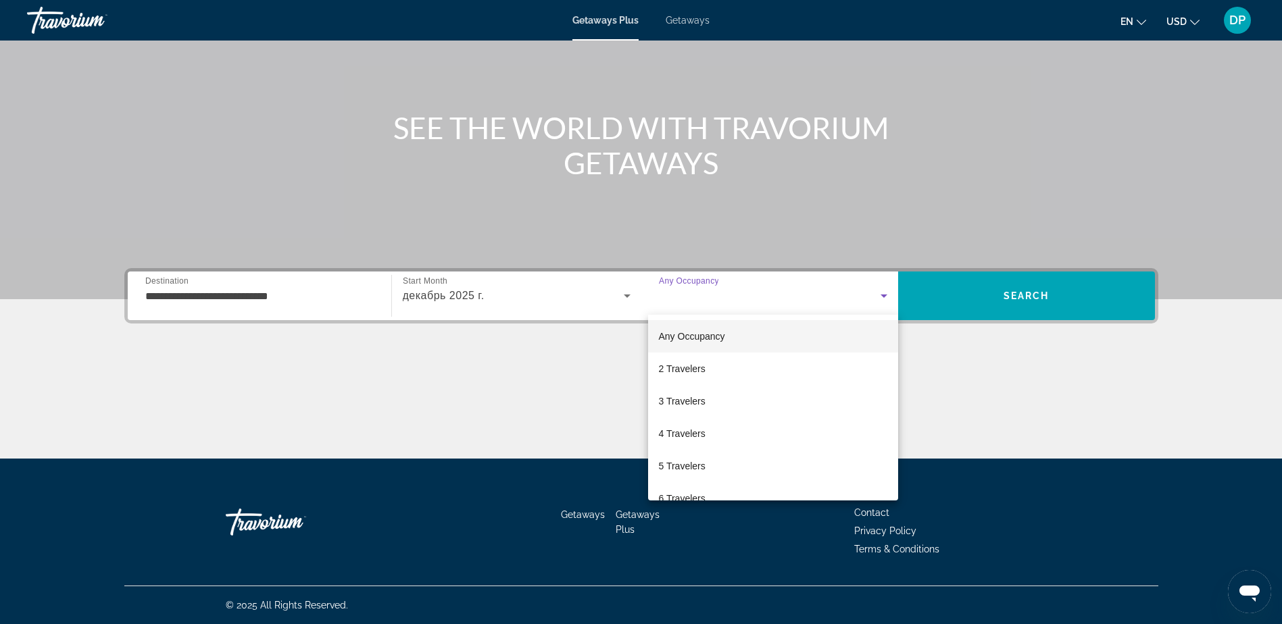
click at [1124, 301] on div at bounding box center [641, 312] width 1282 height 624
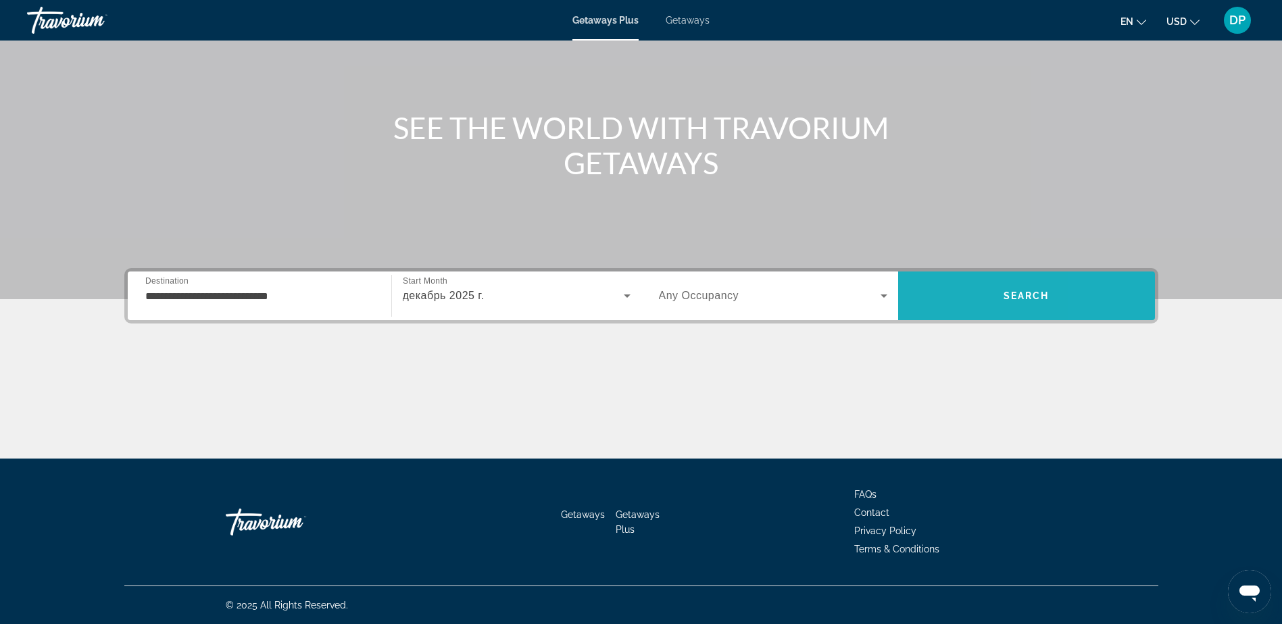
click at [1124, 301] on span "Search" at bounding box center [1026, 296] width 257 height 32
